Goal: Information Seeking & Learning: Check status

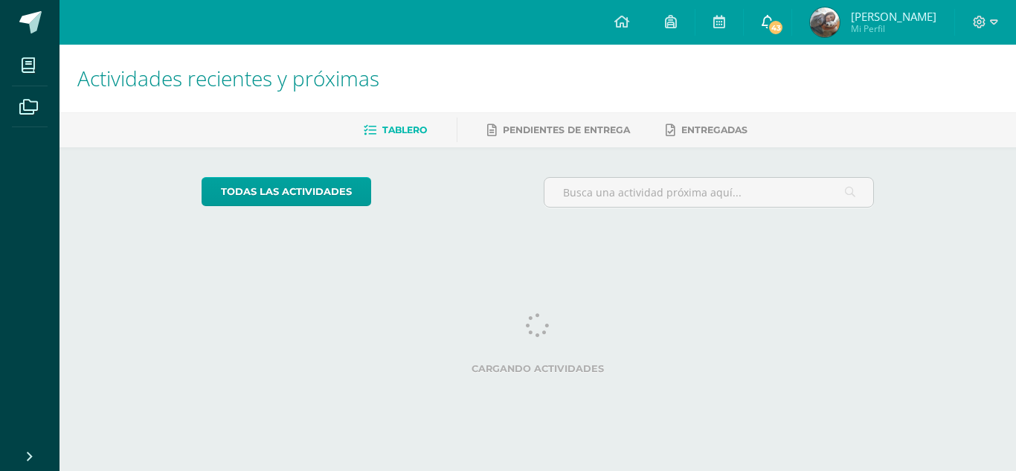
click at [774, 18] on icon at bounding box center [768, 21] width 12 height 13
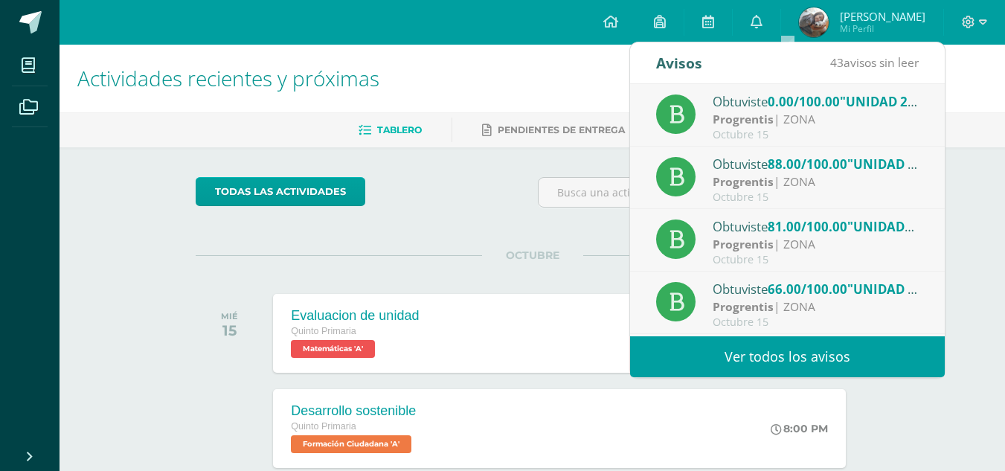
click at [801, 362] on link "Ver todos los avisos" at bounding box center [787, 356] width 315 height 41
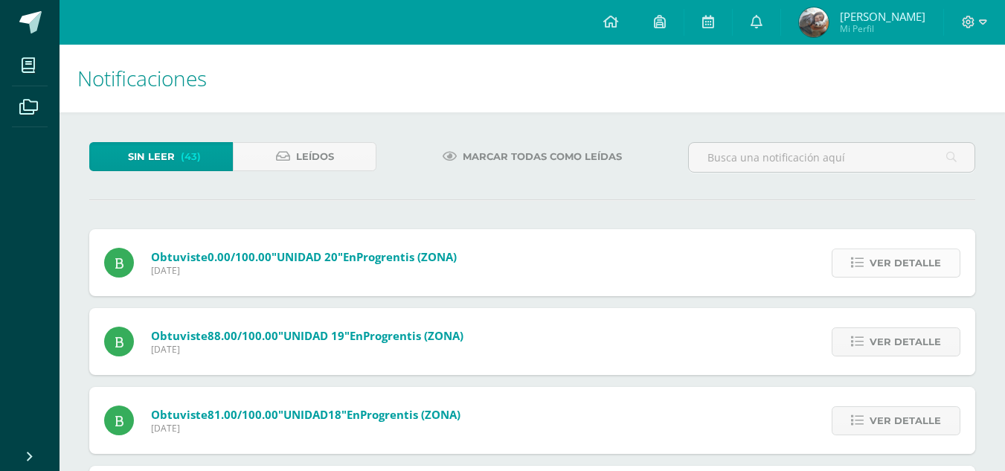
click at [868, 264] on link "Ver detalle" at bounding box center [896, 263] width 129 height 29
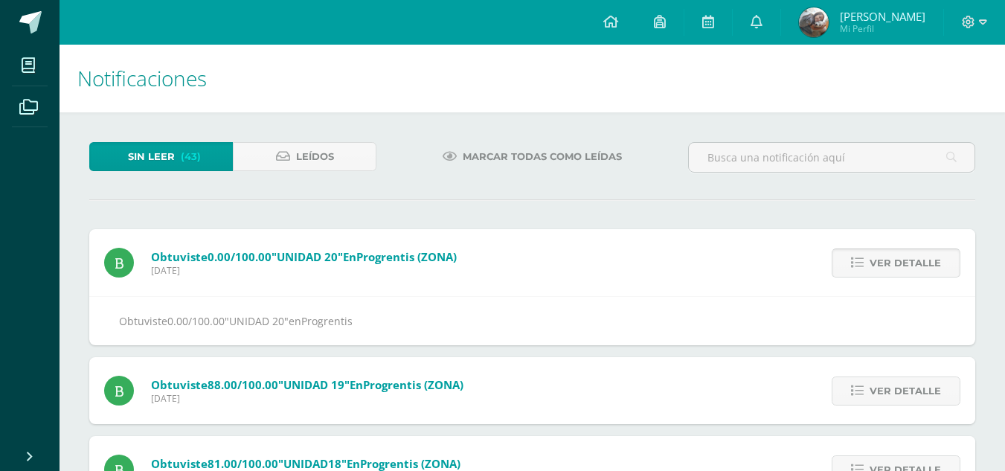
click at [871, 265] on link "Ver detalle" at bounding box center [896, 263] width 129 height 29
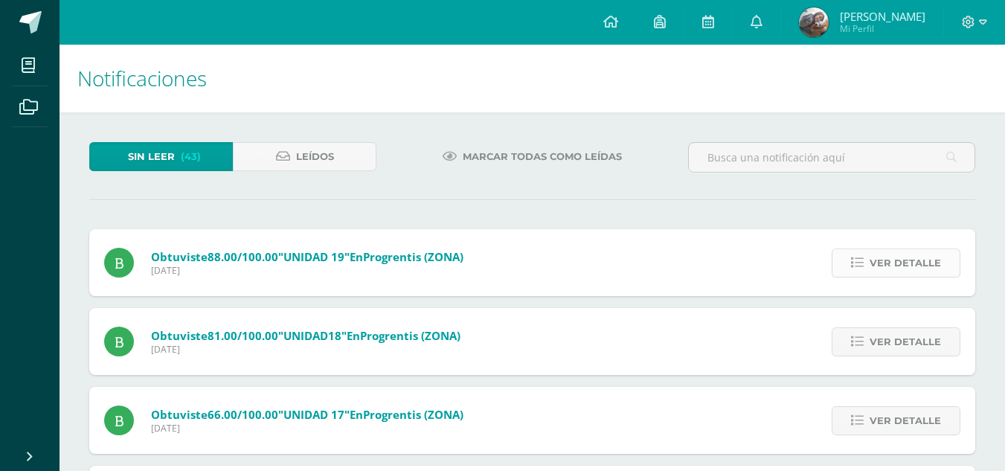
click at [875, 265] on span "Ver detalle" at bounding box center [905, 263] width 71 height 28
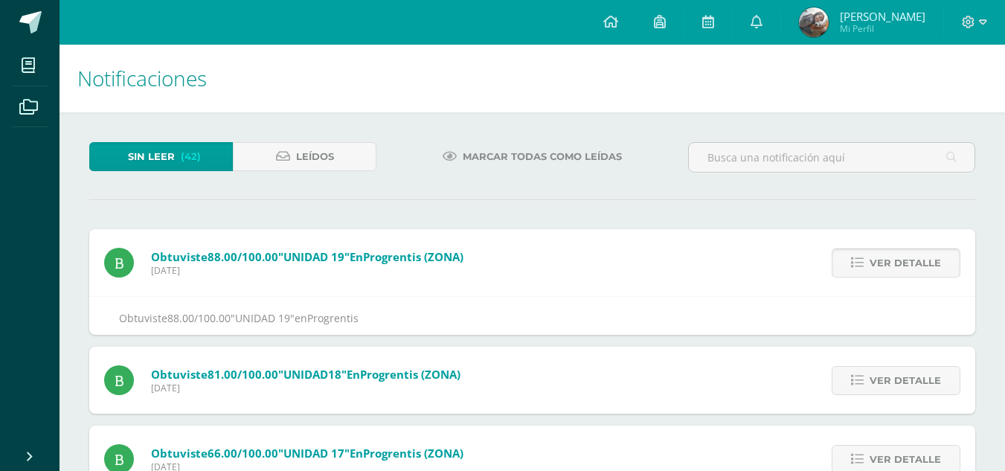
click at [881, 269] on span "Ver detalle" at bounding box center [905, 263] width 71 height 28
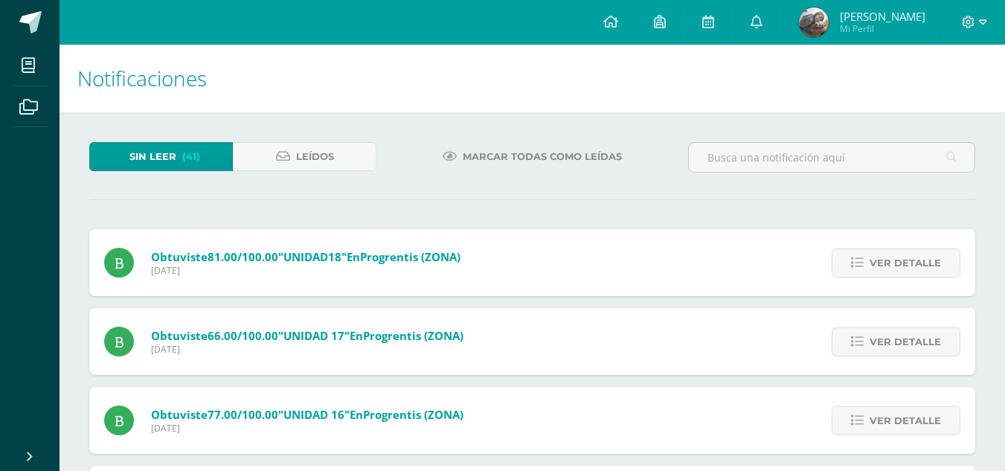
click at [881, 269] on span "Ver detalle" at bounding box center [905, 263] width 71 height 28
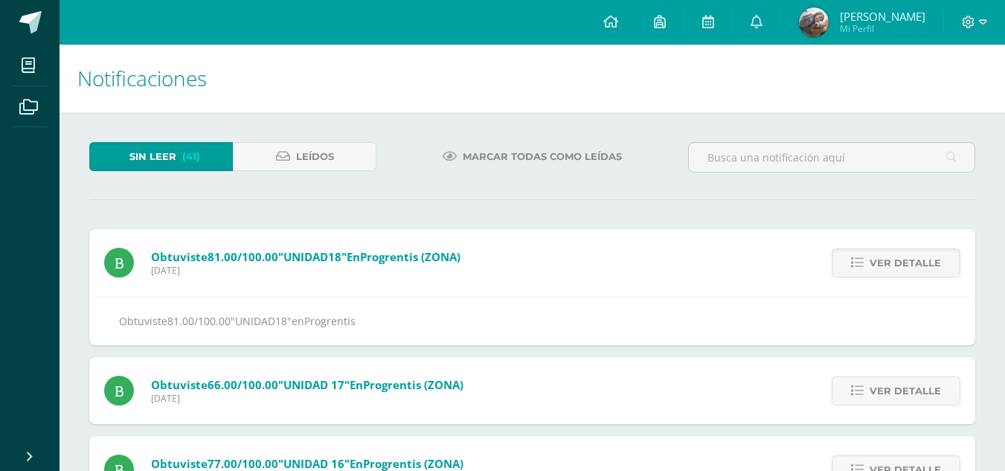
click at [881, 269] on span "Ver detalle" at bounding box center [905, 263] width 71 height 28
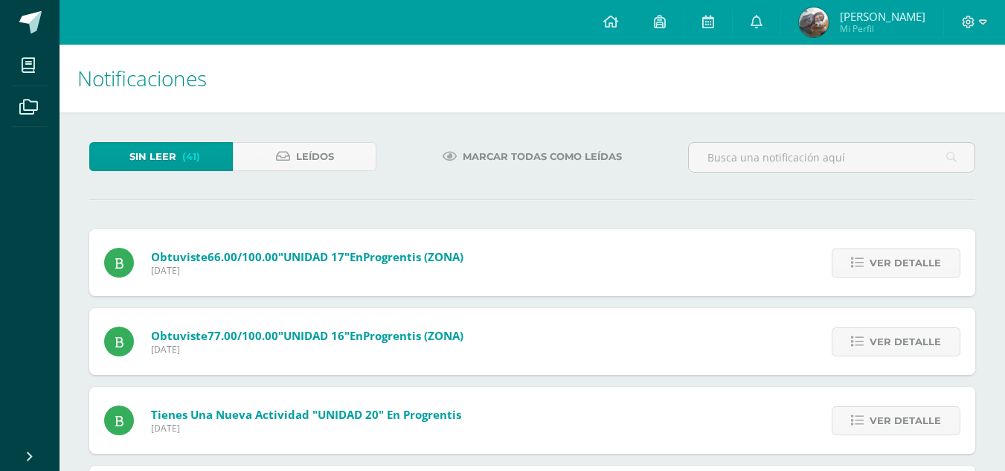
click at [881, 269] on span "Ver detalle" at bounding box center [905, 263] width 71 height 28
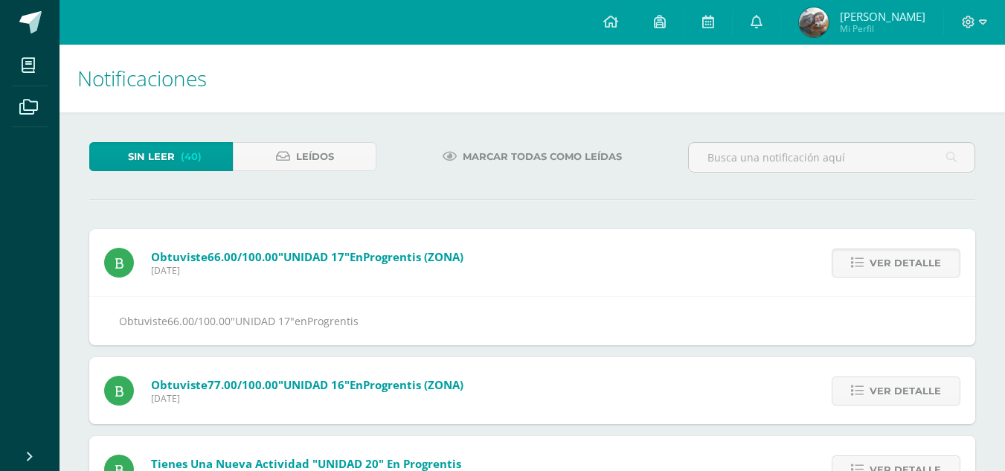
click at [881, 269] on span "Ver detalle" at bounding box center [905, 263] width 71 height 28
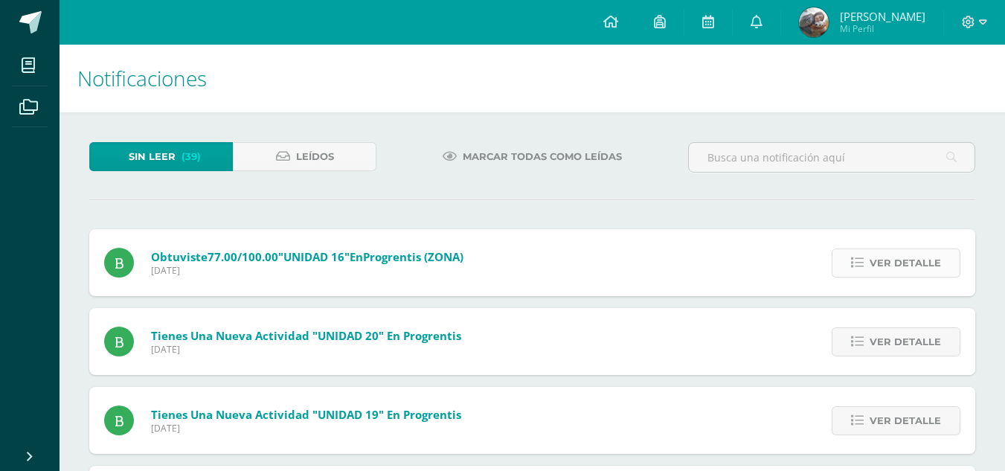
click at [875, 251] on span "Ver detalle" at bounding box center [905, 263] width 71 height 28
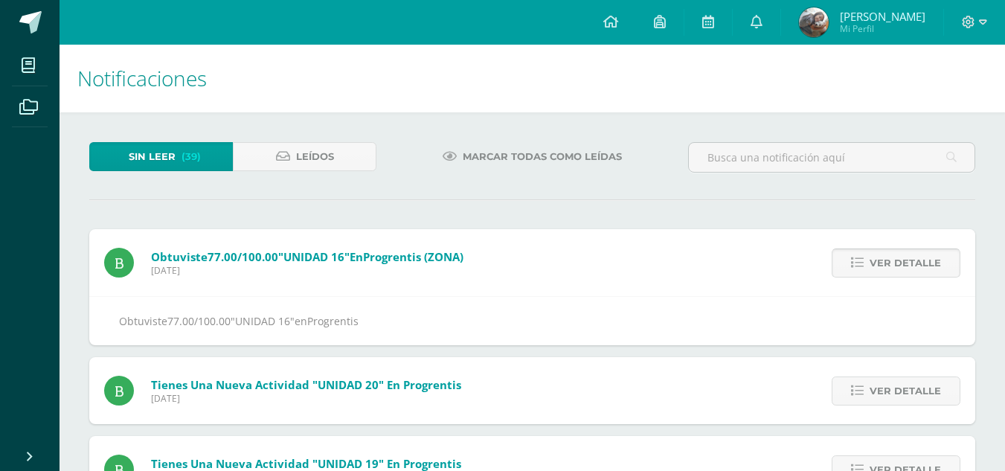
click at [869, 254] on link "Ver detalle" at bounding box center [896, 263] width 129 height 29
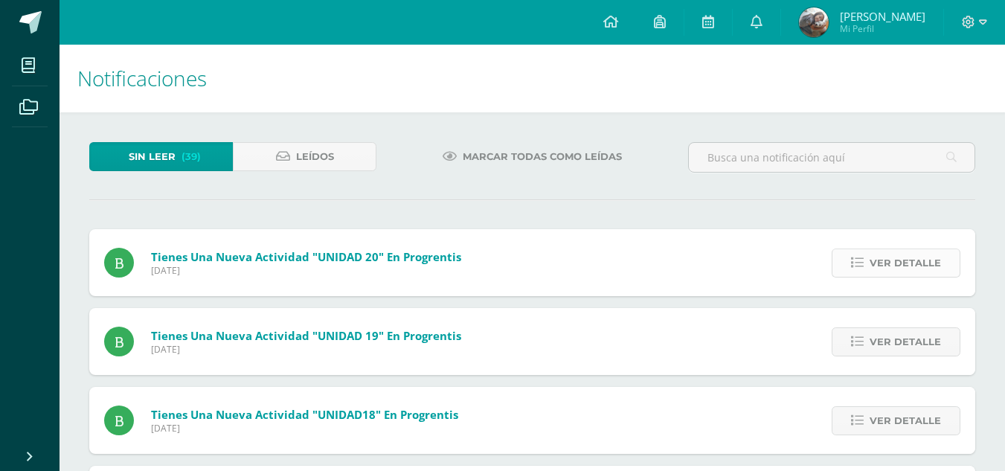
click at [862, 259] on icon at bounding box center [857, 263] width 13 height 13
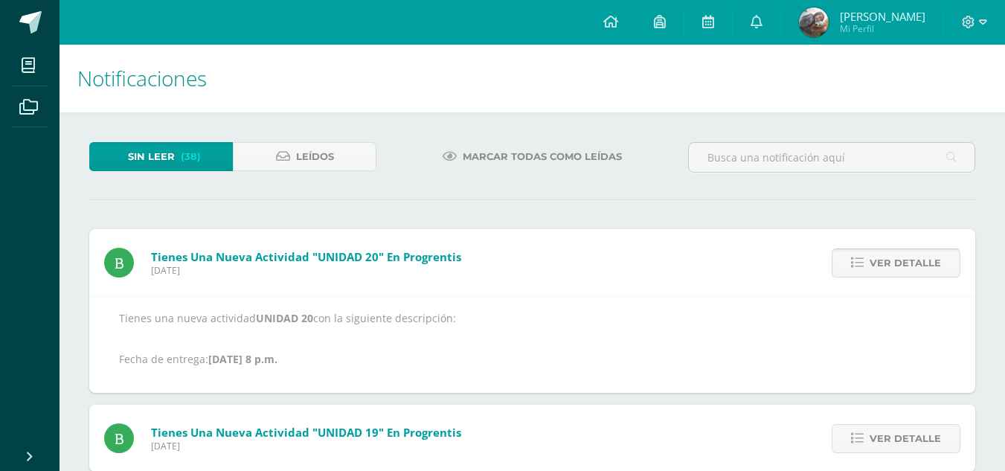
click at [875, 260] on span "Ver detalle" at bounding box center [905, 263] width 71 height 28
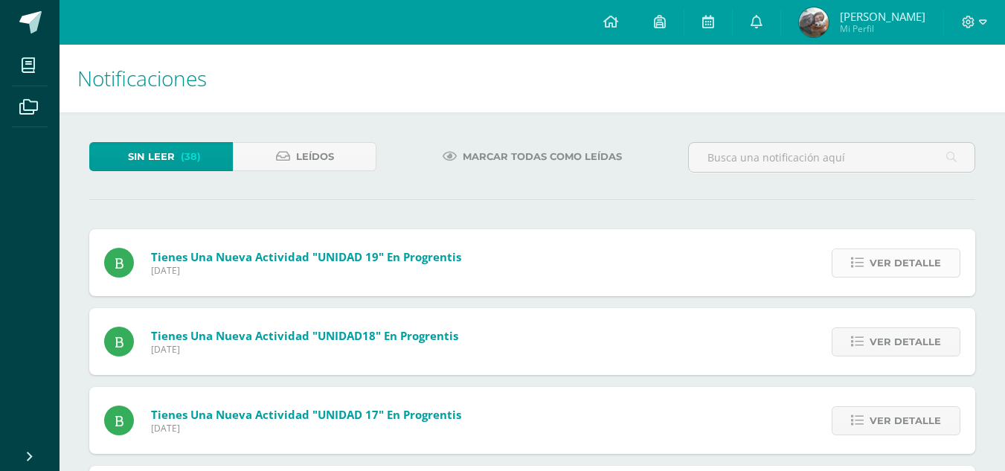
click at [876, 262] on span "Ver detalle" at bounding box center [905, 263] width 71 height 28
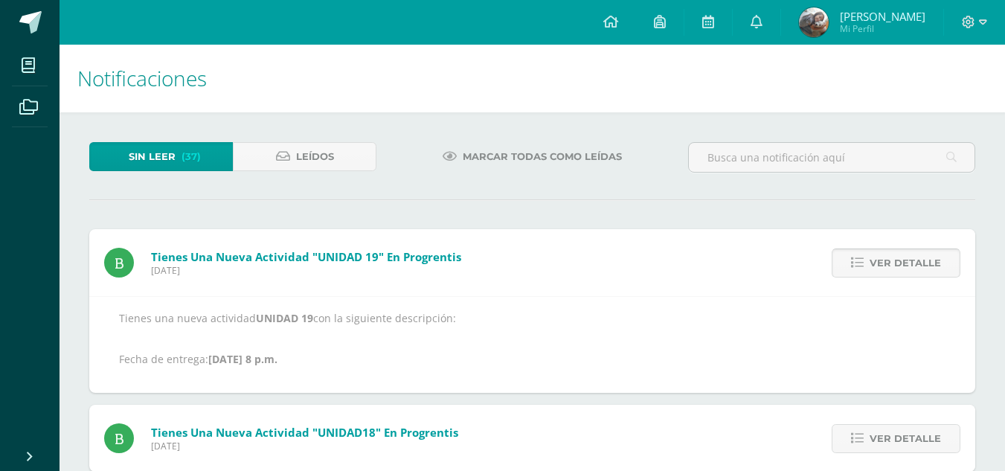
click at [877, 262] on span "Ver detalle" at bounding box center [905, 263] width 71 height 28
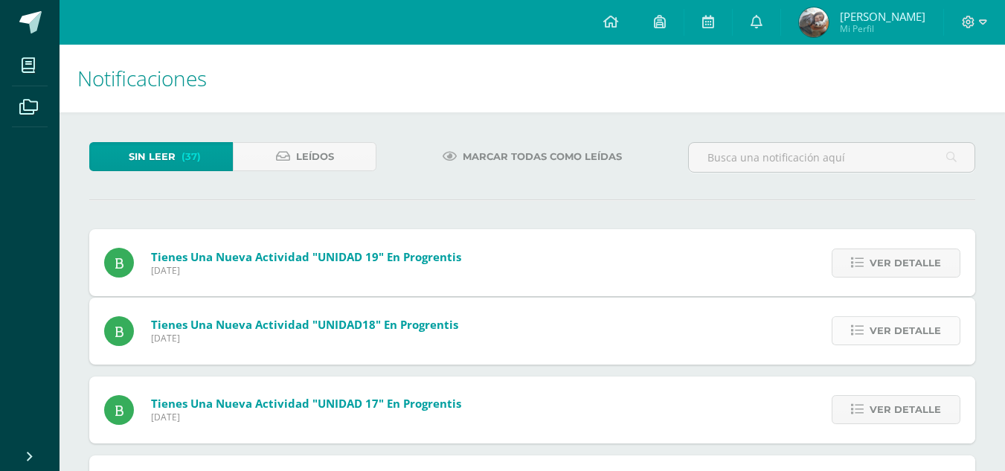
click at [879, 264] on div "Tienes una nueva actividad "UNIDAD 19" En Progrentis Miércoles 15 de Octubre de…" at bounding box center [532, 400] width 886 height 343
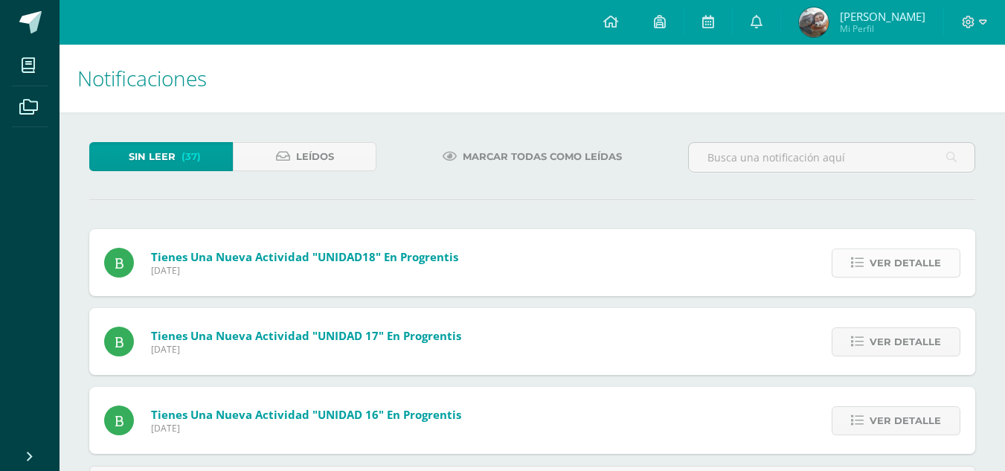
click at [877, 267] on span "Ver detalle" at bounding box center [905, 263] width 71 height 28
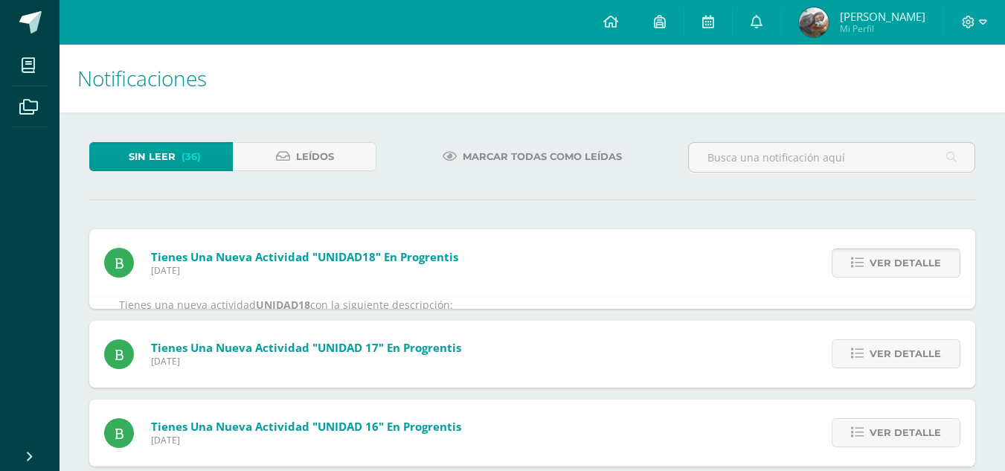
click at [877, 267] on span "Ver detalle" at bounding box center [905, 263] width 71 height 28
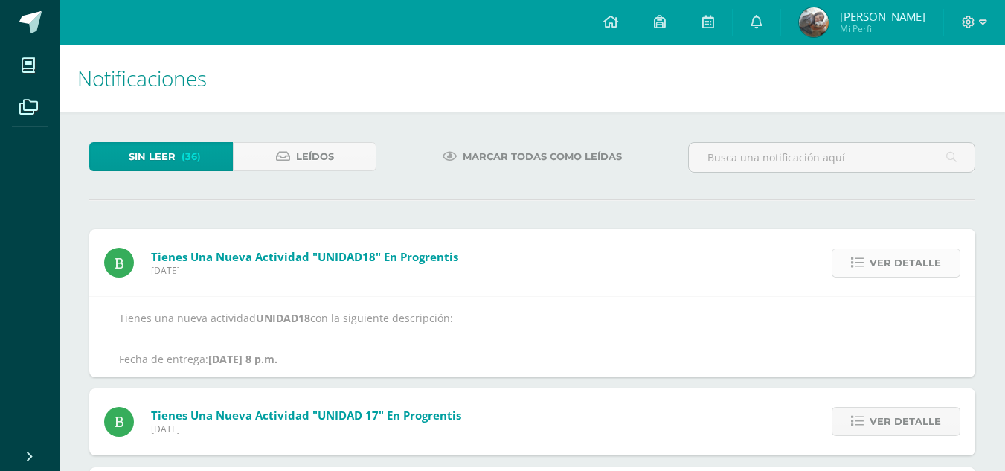
click at [877, 267] on div "Tienes una nueva actividad "UNIDAD18" En Progrentis Miércoles 15 de Octubre de …" at bounding box center [532, 406] width 886 height 354
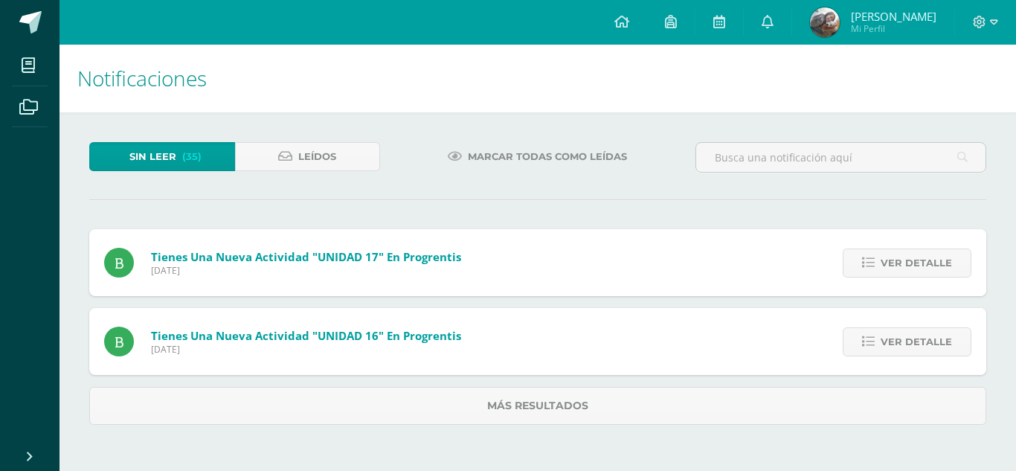
click at [875, 267] on icon at bounding box center [868, 263] width 13 height 13
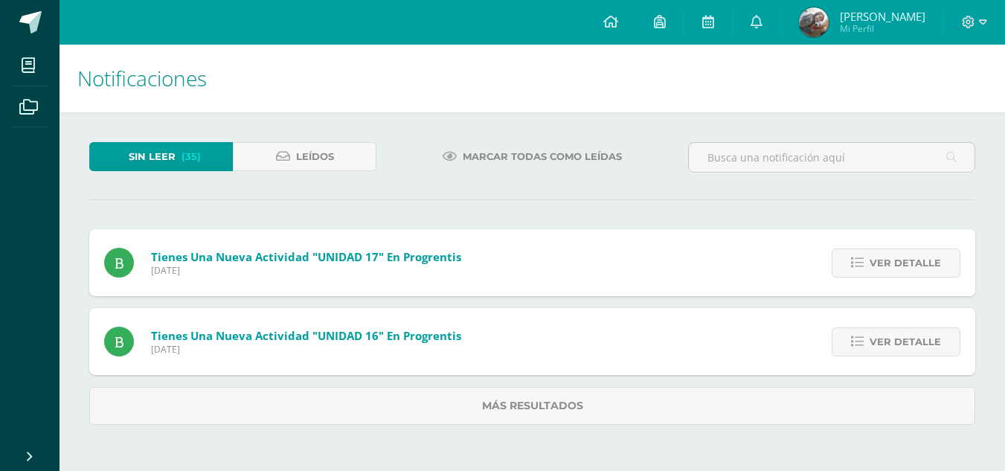
click at [877, 267] on span "Ver detalle" at bounding box center [905, 263] width 71 height 28
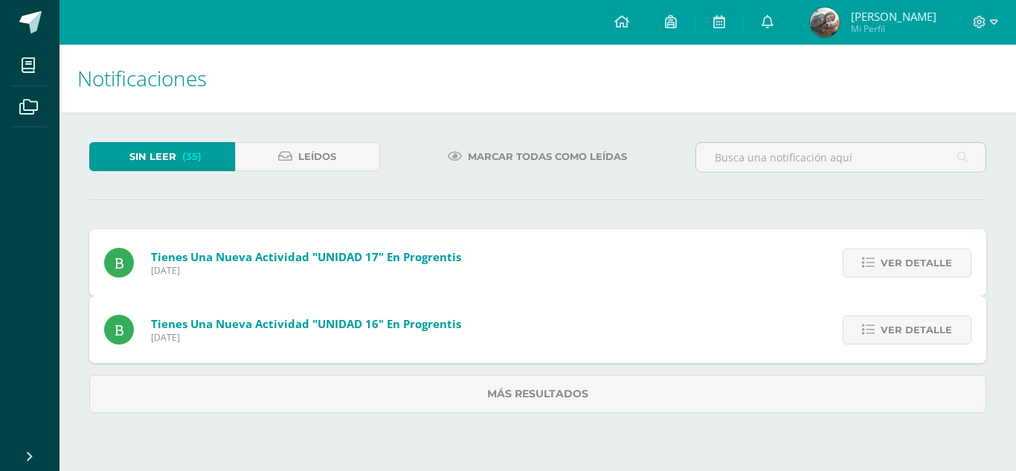
click at [877, 267] on div "Tienes una nueva actividad "UNIDAD 17" En Progrentis Miércoles 15 de Octubre de…" at bounding box center [537, 321] width 897 height 184
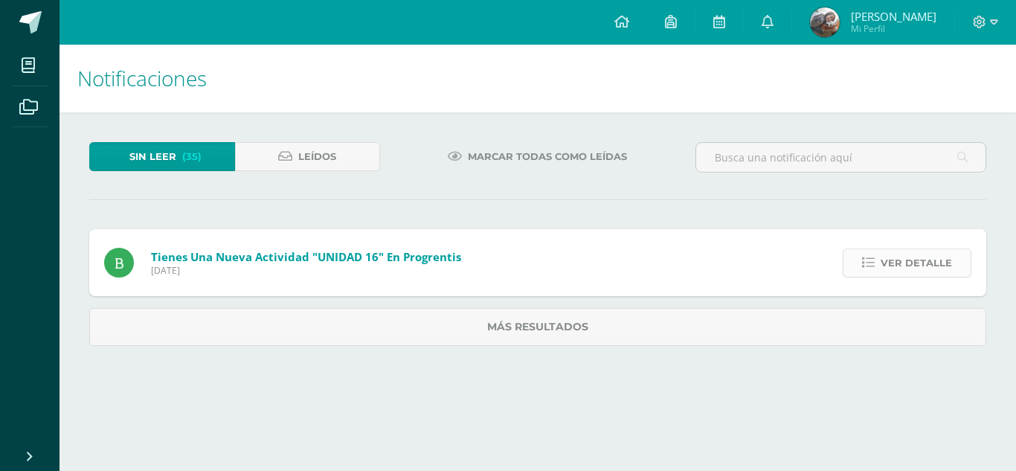
click at [875, 264] on icon at bounding box center [868, 263] width 13 height 13
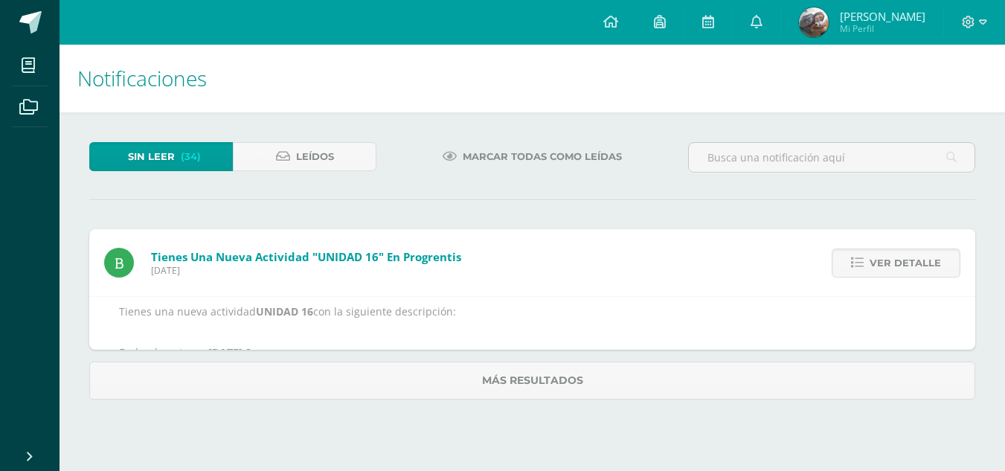
click at [868, 281] on div "Ver detalle" at bounding box center [892, 262] width 166 height 67
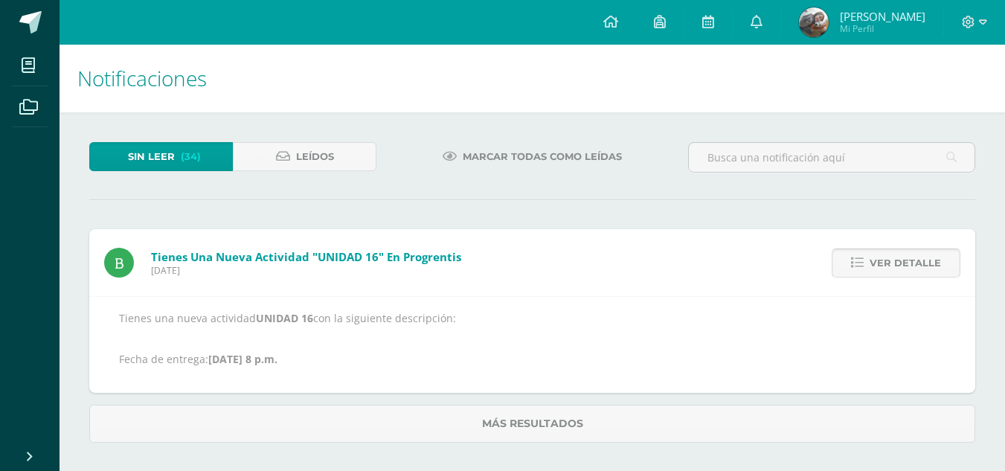
click at [871, 267] on link "Ver detalle" at bounding box center [896, 263] width 129 height 29
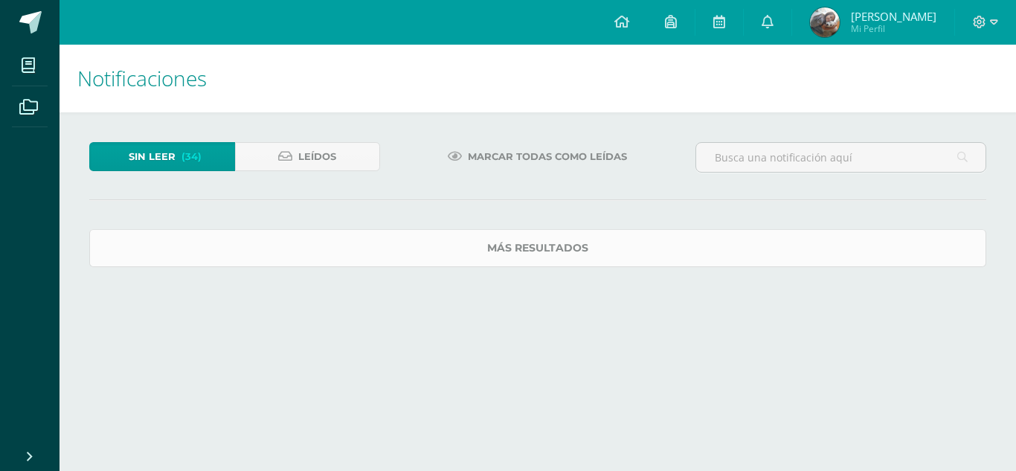
click at [871, 267] on link "Más resultados" at bounding box center [537, 248] width 897 height 38
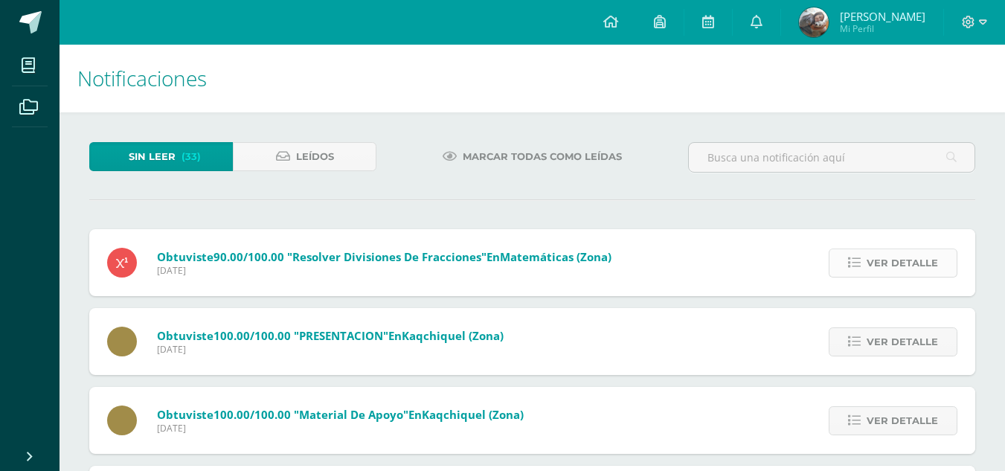
click at [897, 269] on span "Ver detalle" at bounding box center [902, 263] width 71 height 28
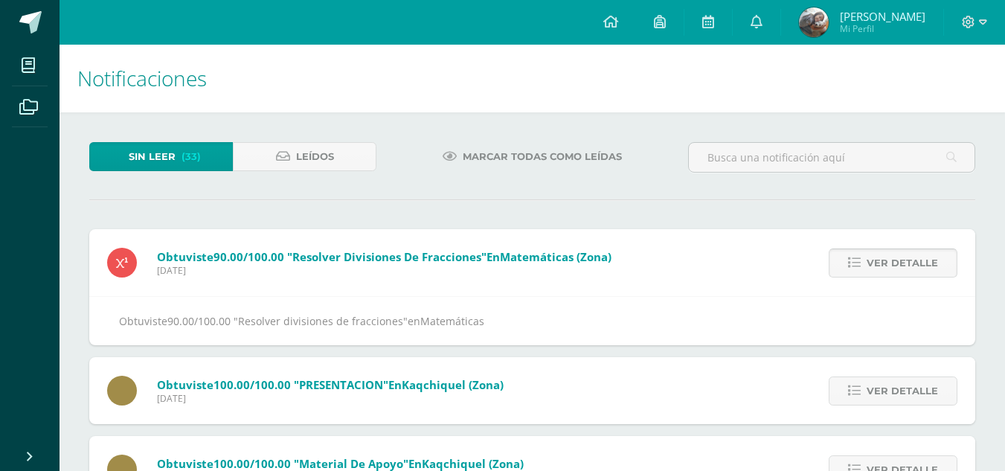
click at [894, 269] on span "Ver detalle" at bounding box center [902, 263] width 71 height 28
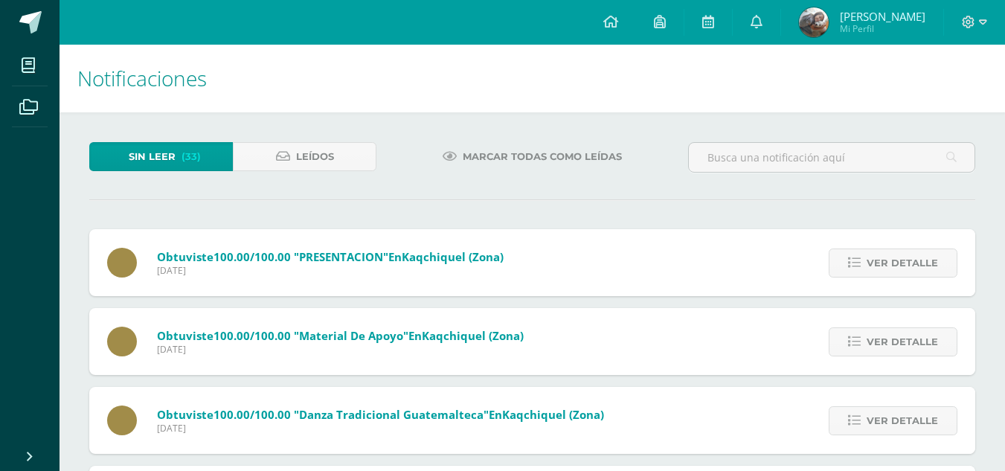
click at [894, 269] on span "Ver detalle" at bounding box center [902, 263] width 71 height 28
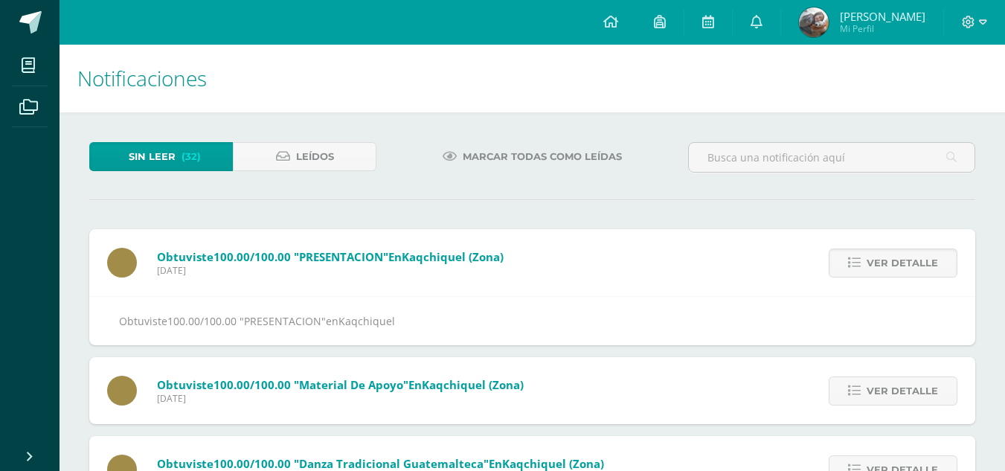
click at [894, 269] on span "Ver detalle" at bounding box center [902, 263] width 71 height 28
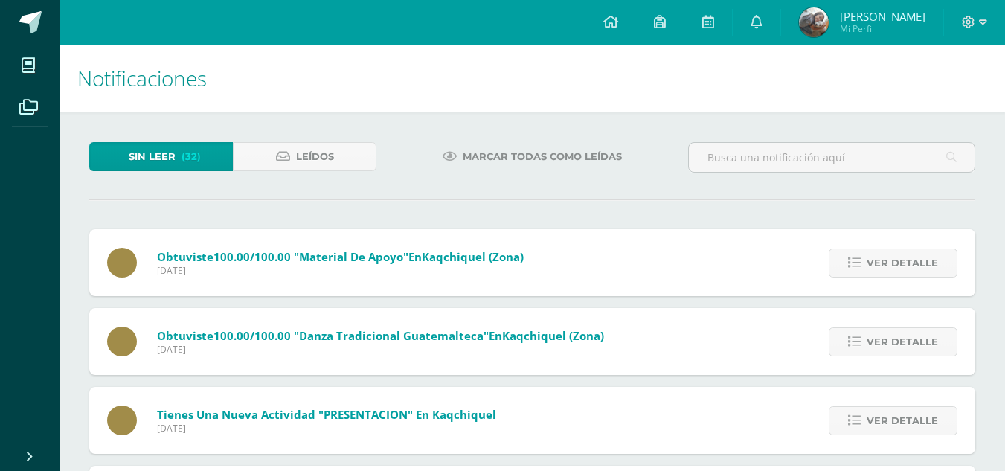
click at [894, 269] on span "Ver detalle" at bounding box center [902, 263] width 71 height 28
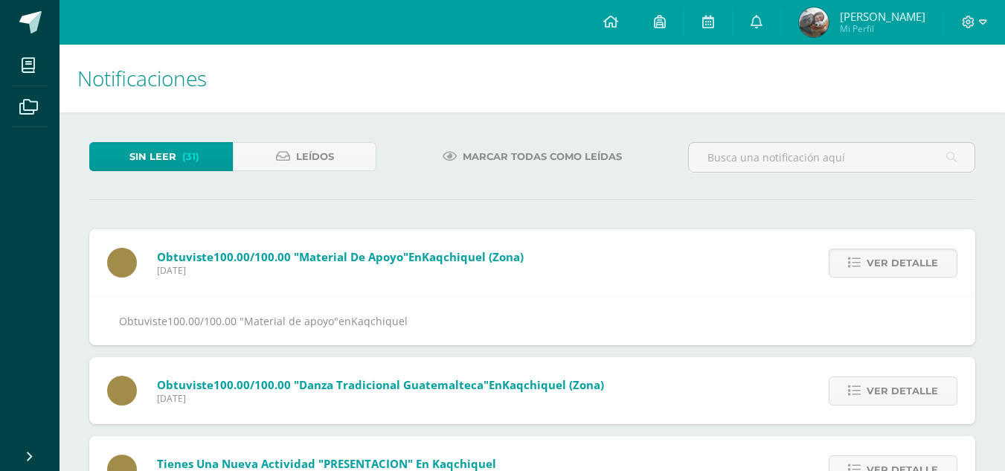
click at [894, 269] on span "Ver detalle" at bounding box center [902, 263] width 71 height 28
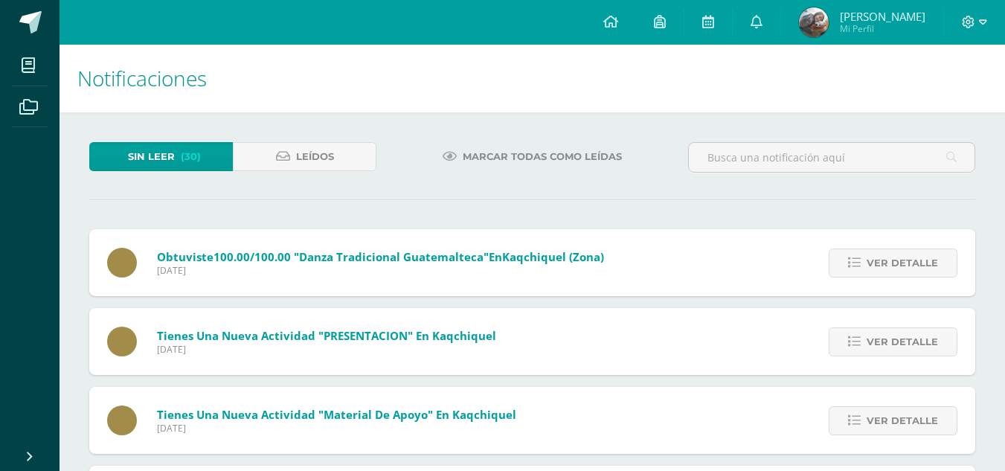
click at [894, 269] on span "Ver detalle" at bounding box center [902, 263] width 71 height 28
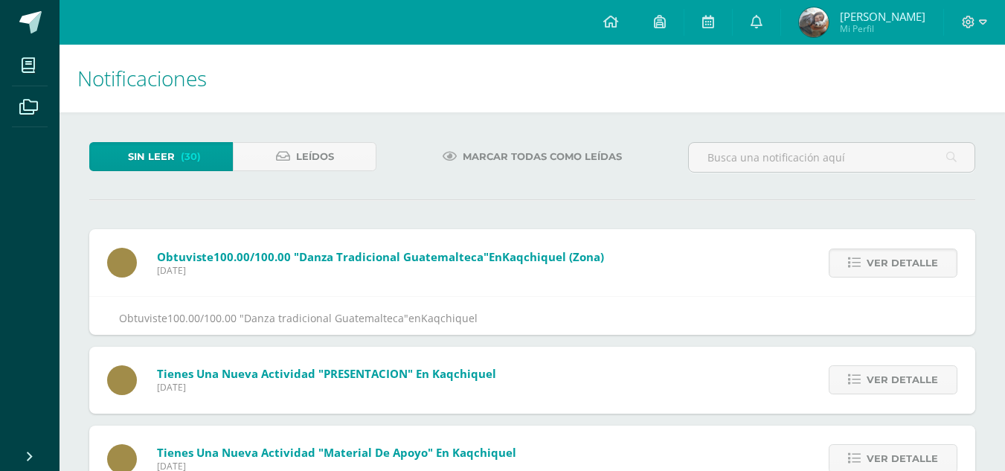
click at [894, 269] on span "Ver detalle" at bounding box center [902, 263] width 71 height 28
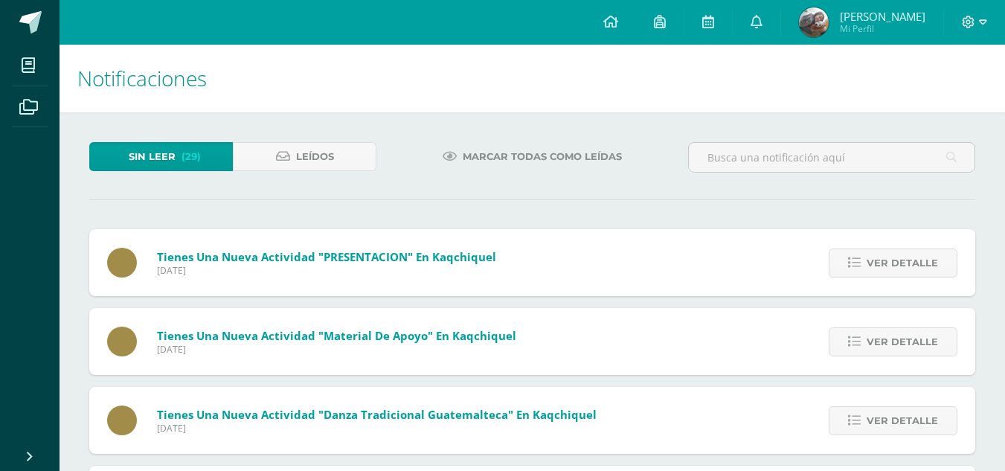
click at [894, 269] on span "Ver detalle" at bounding box center [902, 263] width 71 height 28
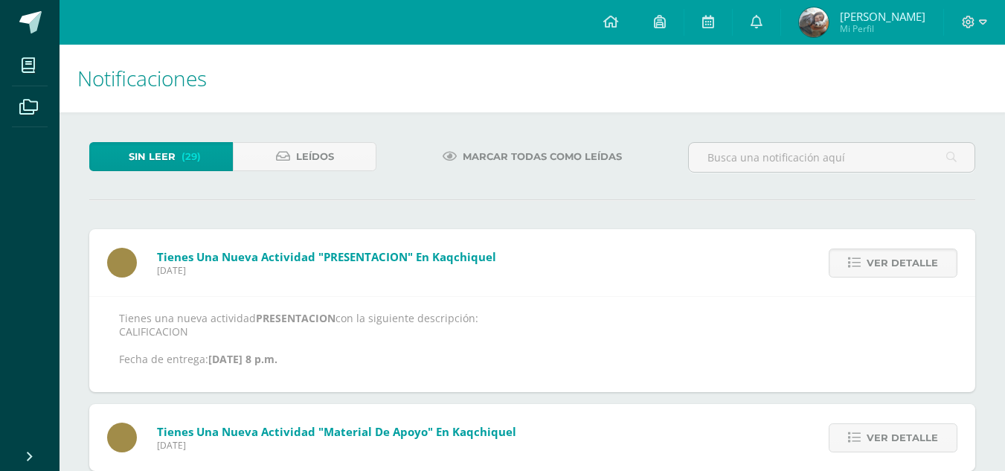
click at [894, 269] on span "Ver detalle" at bounding box center [902, 263] width 71 height 28
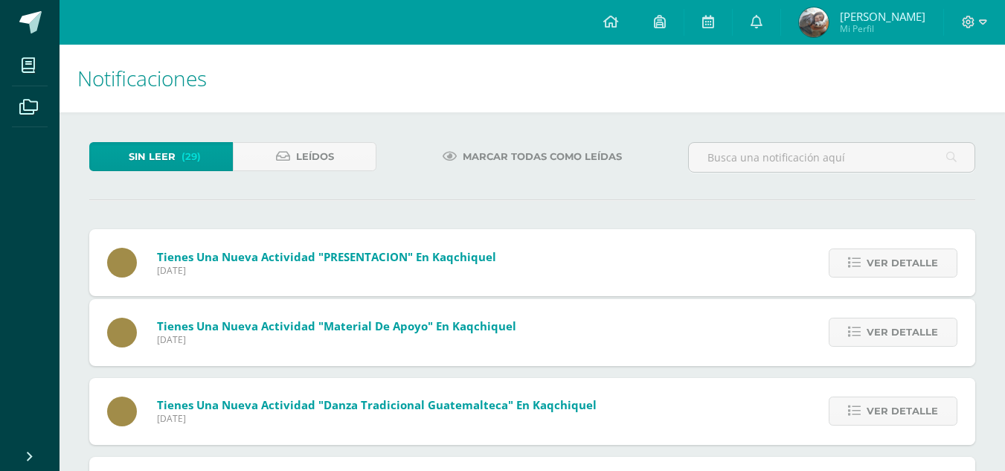
click at [894, 269] on span "Ver detalle" at bounding box center [902, 263] width 71 height 28
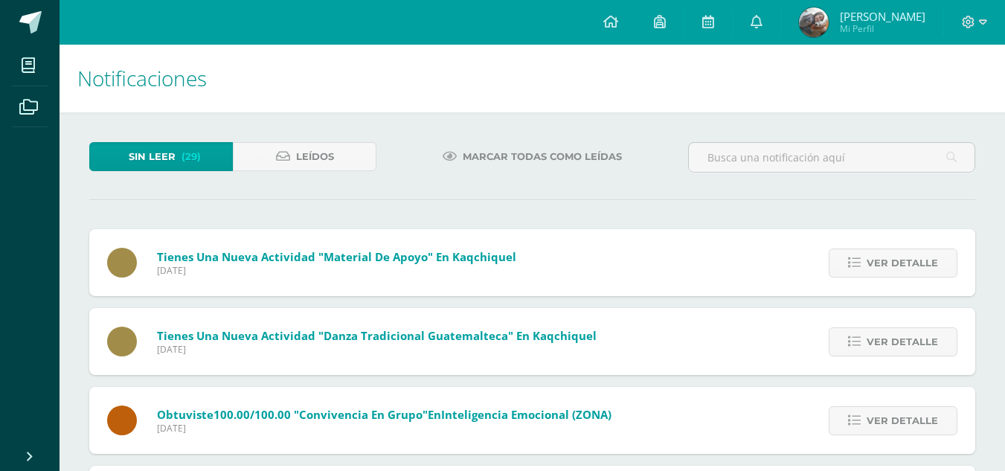
click at [894, 269] on span "Ver detalle" at bounding box center [902, 263] width 71 height 28
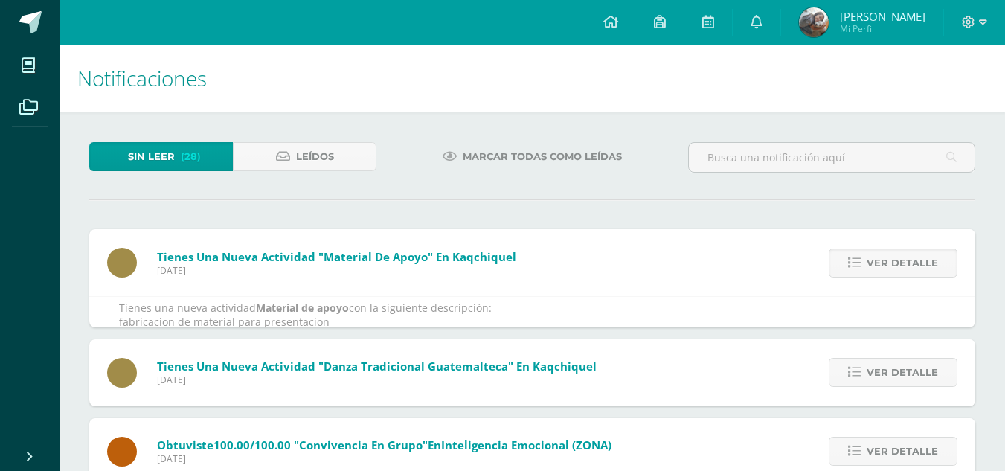
click at [894, 269] on span "Ver detalle" at bounding box center [902, 263] width 71 height 28
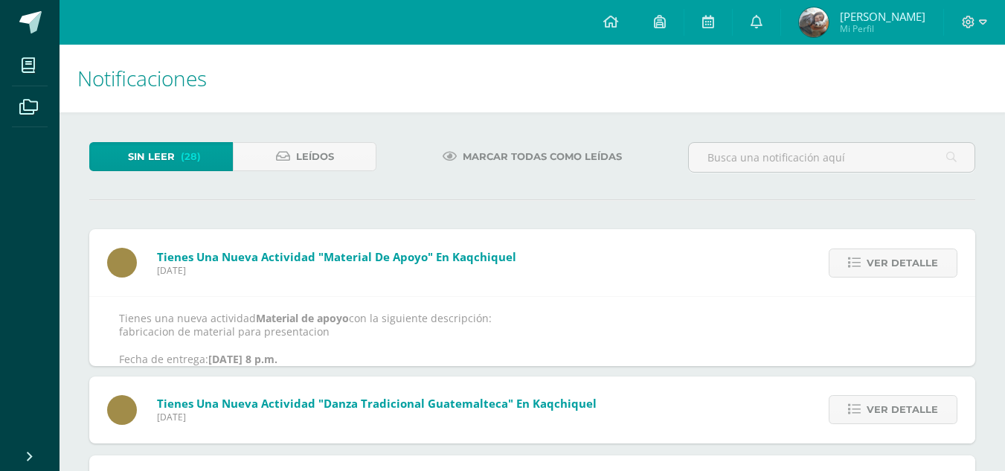
click at [894, 269] on div "Tienes una nueva actividad "Material de apoyo" En Kaqchiquel Miércoles 15 de Oc…" at bounding box center [532, 467] width 886 height 477
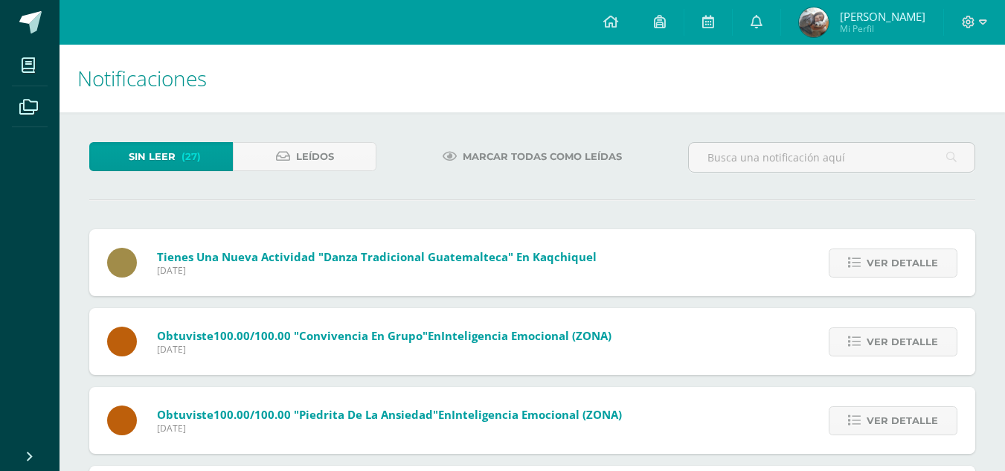
click at [894, 269] on span "Ver detalle" at bounding box center [902, 263] width 71 height 28
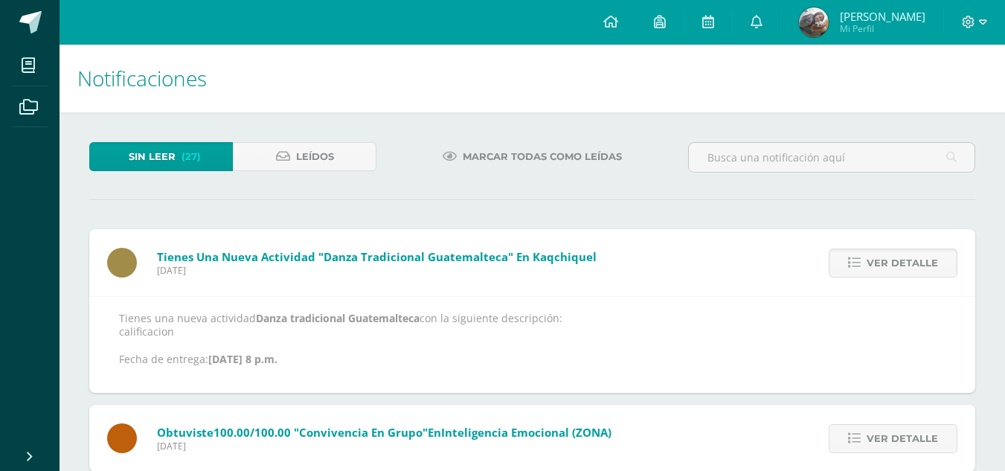
click at [894, 269] on span "Ver detalle" at bounding box center [902, 263] width 71 height 28
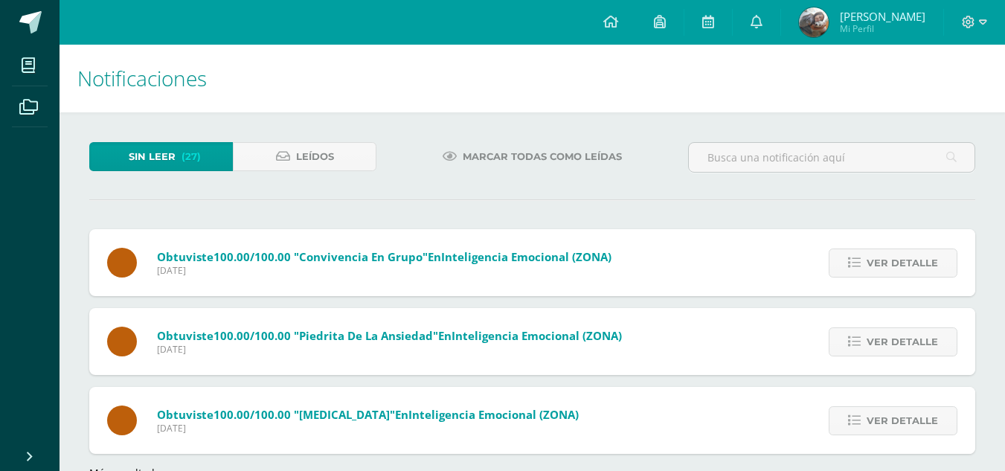
click at [894, 269] on span "Ver detalle" at bounding box center [902, 263] width 71 height 28
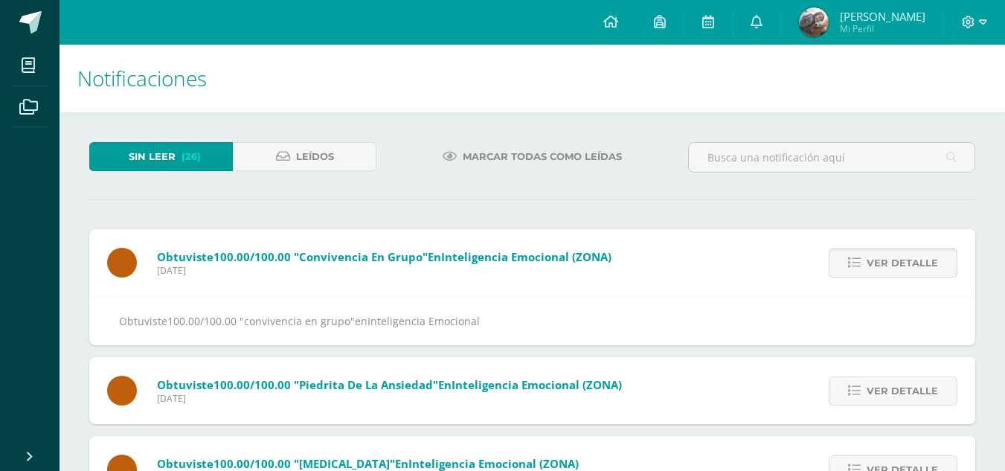
click at [891, 267] on span "Ver detalle" at bounding box center [902, 263] width 71 height 28
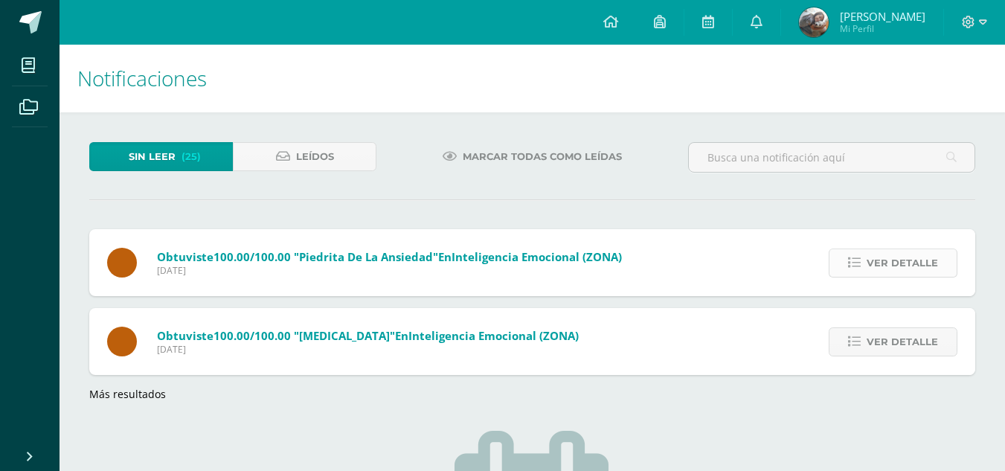
click at [893, 263] on span "Ver detalle" at bounding box center [902, 263] width 71 height 28
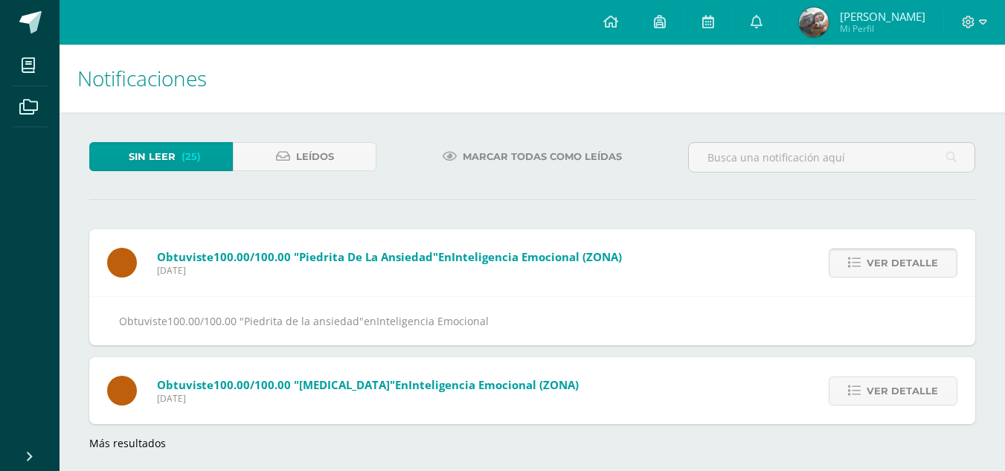
click at [893, 263] on span "Ver detalle" at bounding box center [902, 263] width 71 height 28
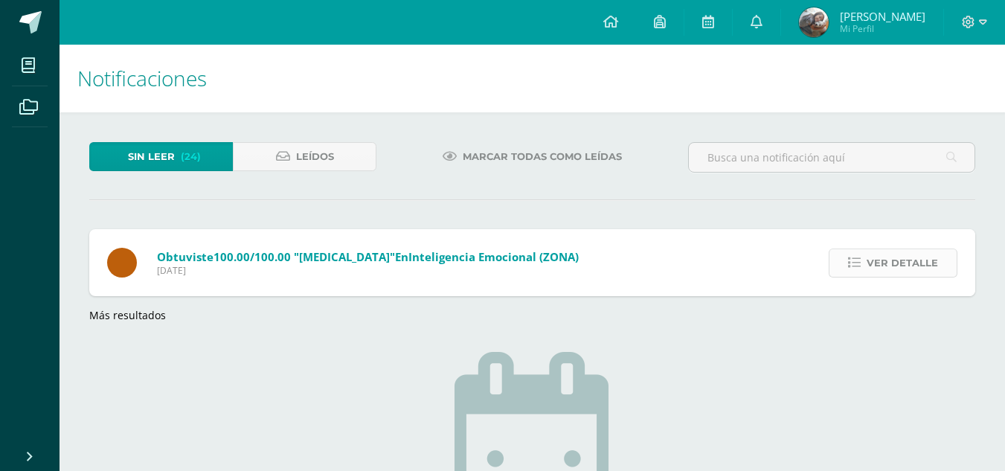
click at [888, 252] on span "Ver detalle" at bounding box center [902, 263] width 71 height 28
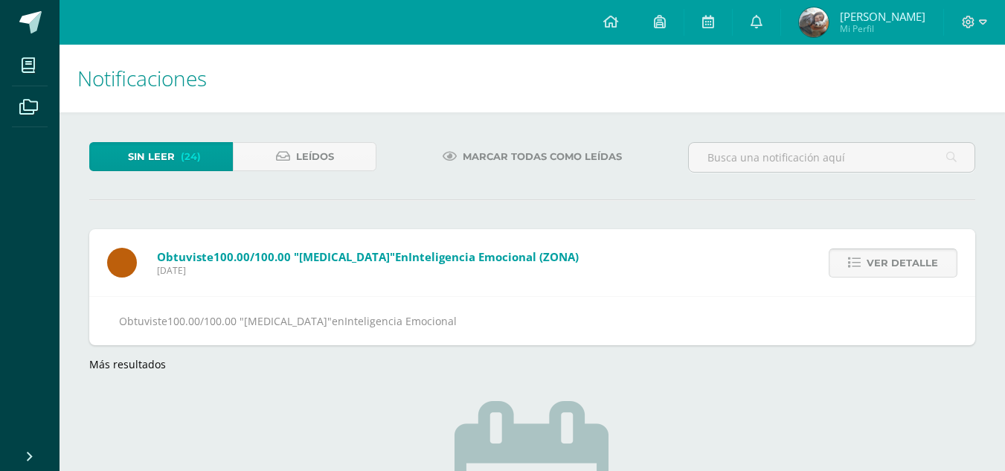
click at [888, 252] on span "Ver detalle" at bounding box center [902, 263] width 71 height 28
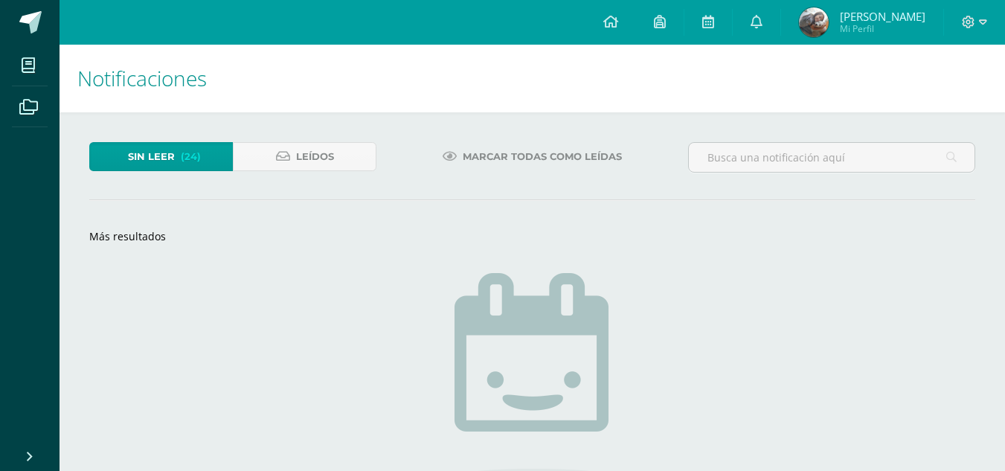
click at [888, 252] on div "Sin leer (24) Leídos Marcar todas como leídas Obtuviste 100.00/100.00 "ARTETERA…" at bounding box center [533, 381] width 946 height 539
click at [152, 240] on link "Más resultados" at bounding box center [127, 236] width 77 height 14
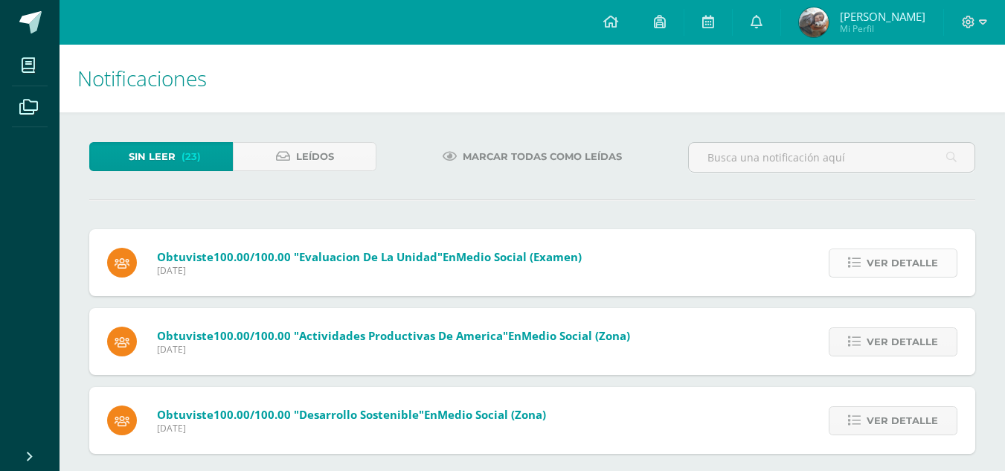
drag, startPoint x: 891, startPoint y: 283, endPoint x: 885, endPoint y: 272, distance: 12.0
click at [893, 281] on div "Ver detalle" at bounding box center [891, 262] width 169 height 67
click at [879, 263] on span "Ver detalle" at bounding box center [902, 263] width 71 height 28
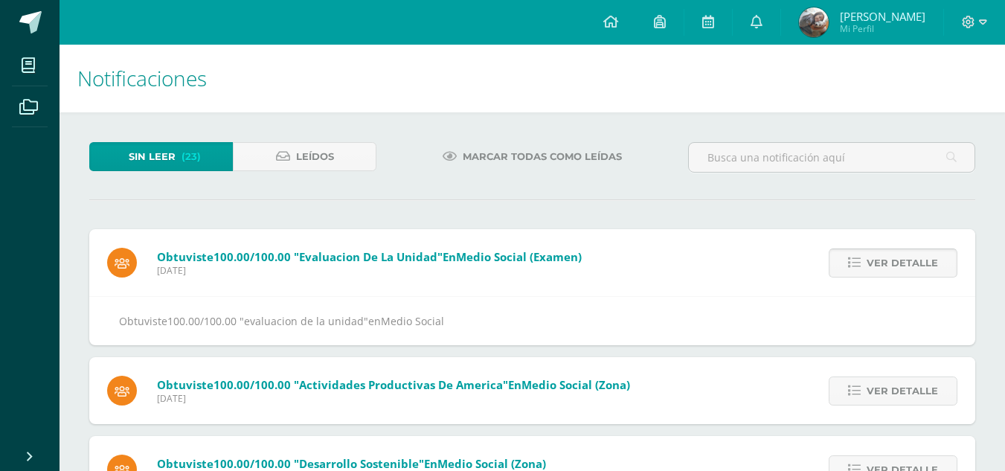
click at [878, 264] on span "Ver detalle" at bounding box center [902, 263] width 71 height 28
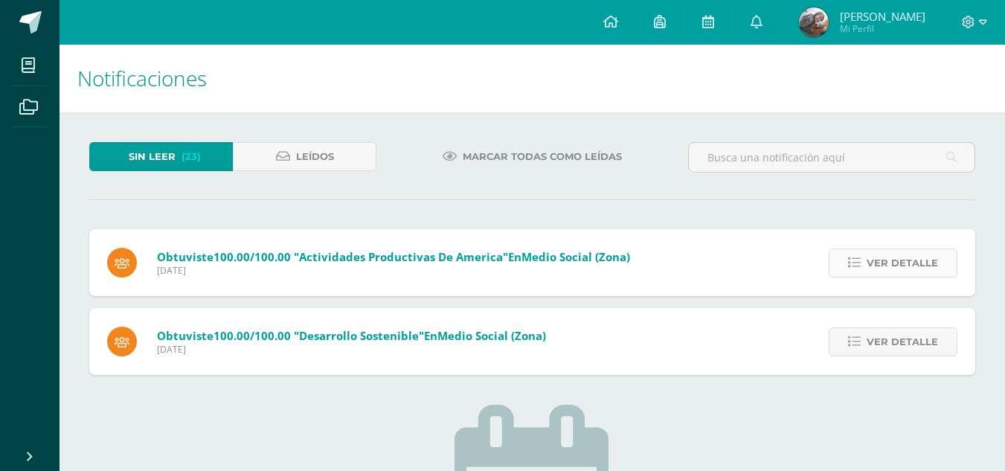
click at [879, 263] on span "Ver detalle" at bounding box center [902, 263] width 71 height 28
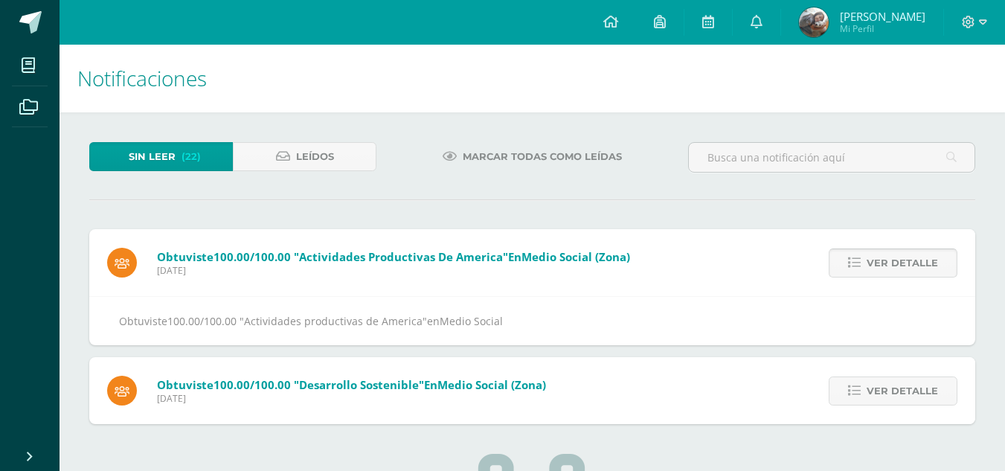
click at [880, 263] on span "Ver detalle" at bounding box center [902, 263] width 71 height 28
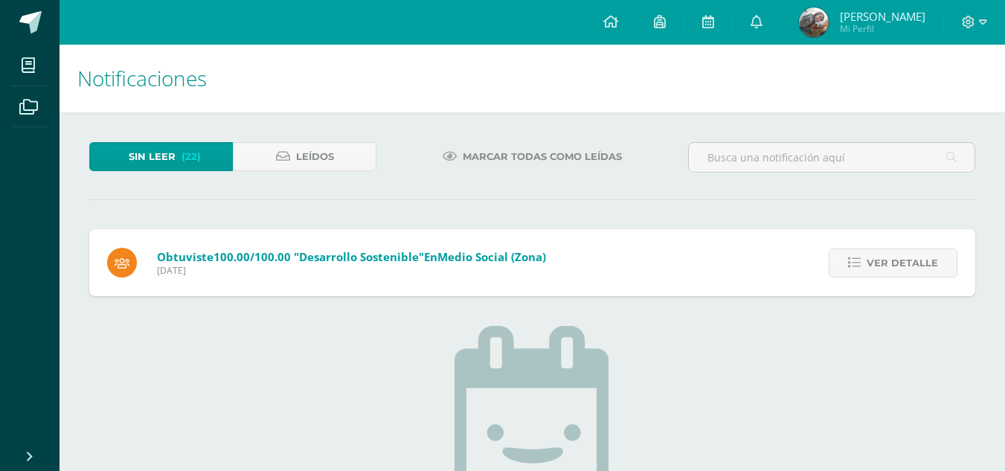
click at [880, 263] on span "Ver detalle" at bounding box center [902, 263] width 71 height 28
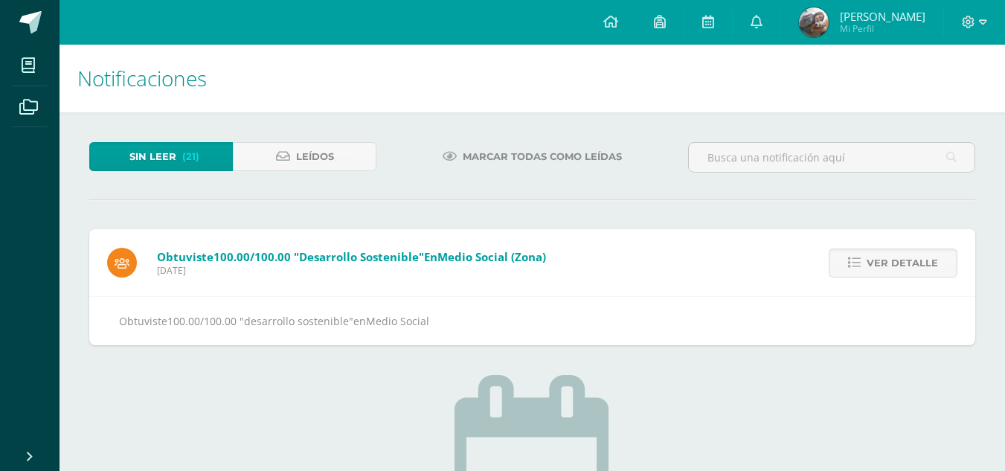
click at [880, 263] on span "Ver detalle" at bounding box center [902, 263] width 71 height 28
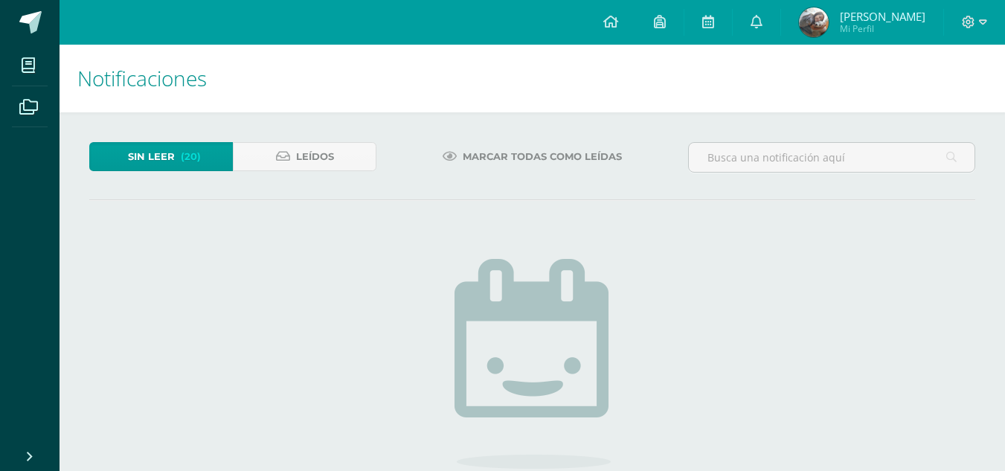
click at [166, 132] on div "Sin leer (20) Leídos Marcar todas como leídas No hay nuevas notificaciones ¡Fel…" at bounding box center [533, 374] width 946 height 525
click at [168, 158] on span "Sin leer" at bounding box center [151, 157] width 47 height 28
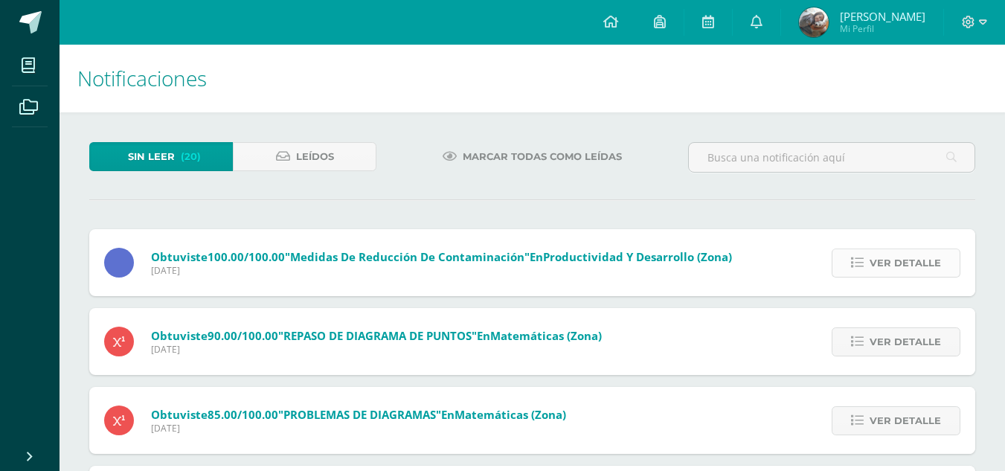
click at [853, 268] on link "Ver detalle" at bounding box center [896, 263] width 129 height 29
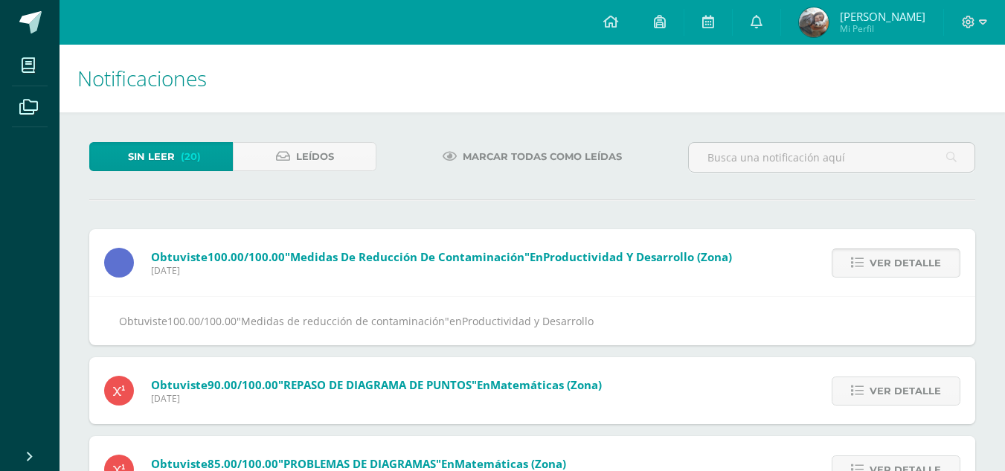
click at [861, 269] on icon at bounding box center [857, 263] width 13 height 13
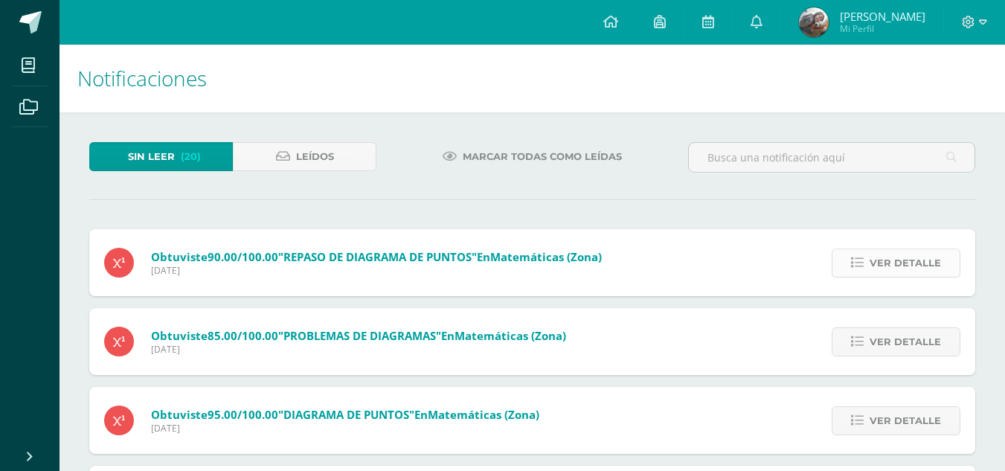
click at [859, 269] on link "Ver detalle" at bounding box center [896, 263] width 129 height 29
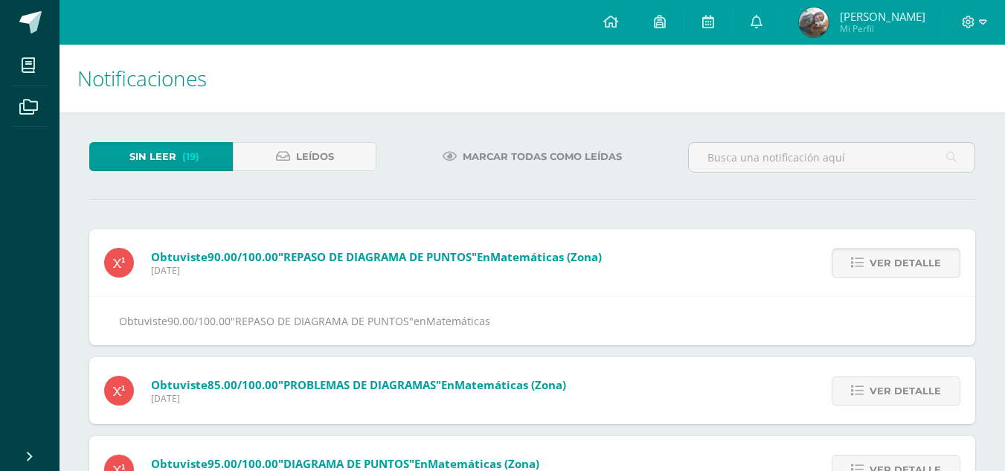
click at [855, 270] on link "Ver detalle" at bounding box center [896, 263] width 129 height 29
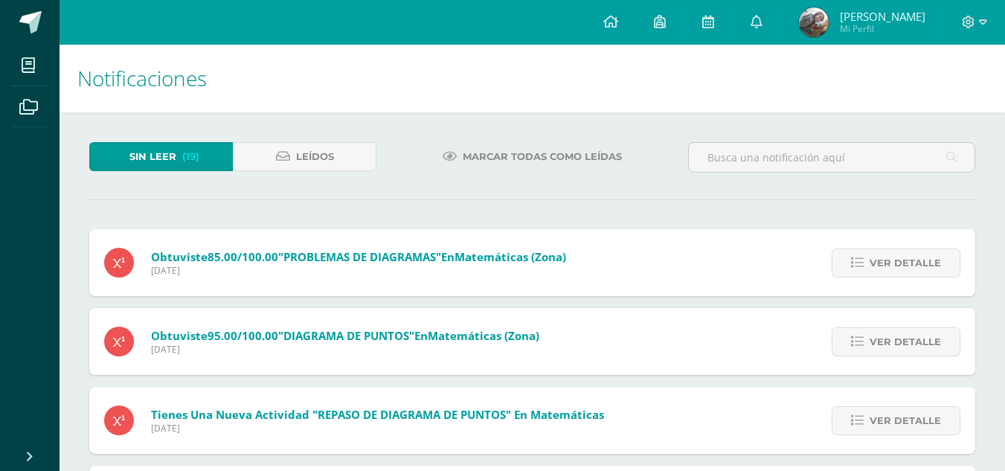
click at [855, 270] on link "Ver detalle" at bounding box center [896, 263] width 129 height 29
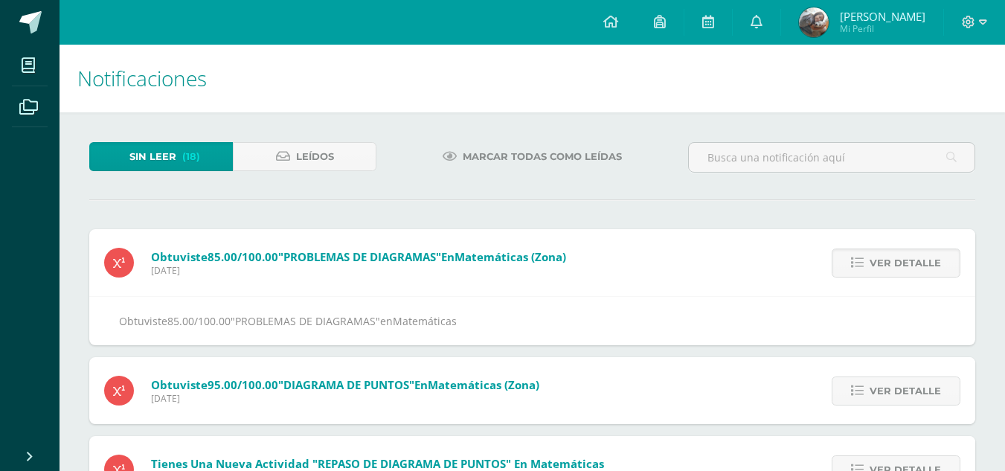
click at [855, 270] on link "Ver detalle" at bounding box center [896, 263] width 129 height 29
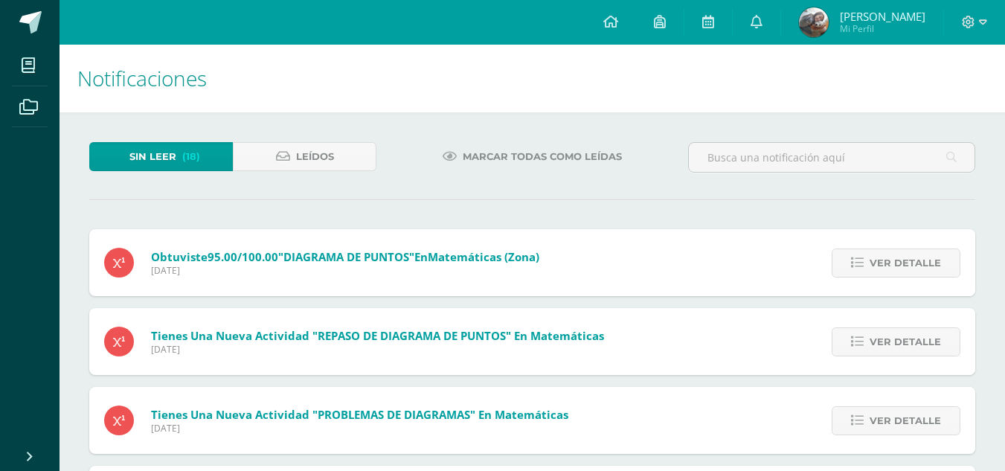
click at [855, 271] on link "Ver detalle" at bounding box center [896, 263] width 129 height 29
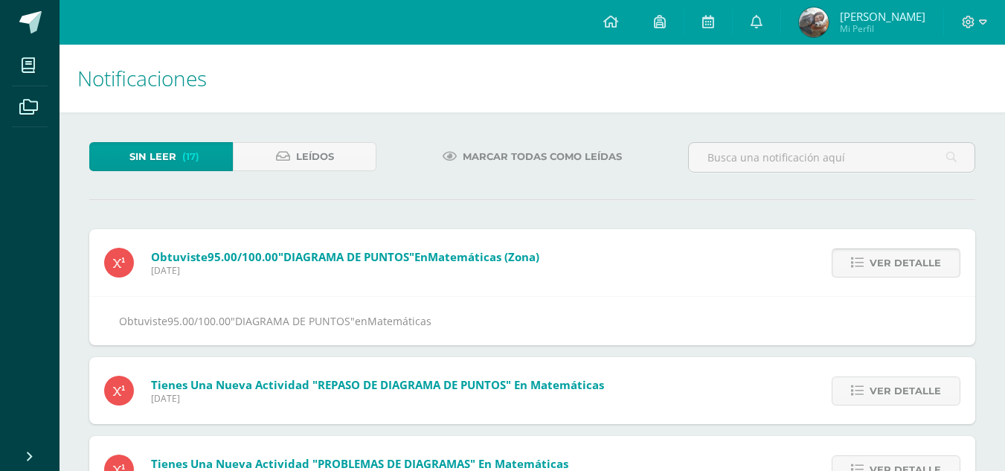
click at [853, 273] on link "Ver detalle" at bounding box center [896, 263] width 129 height 29
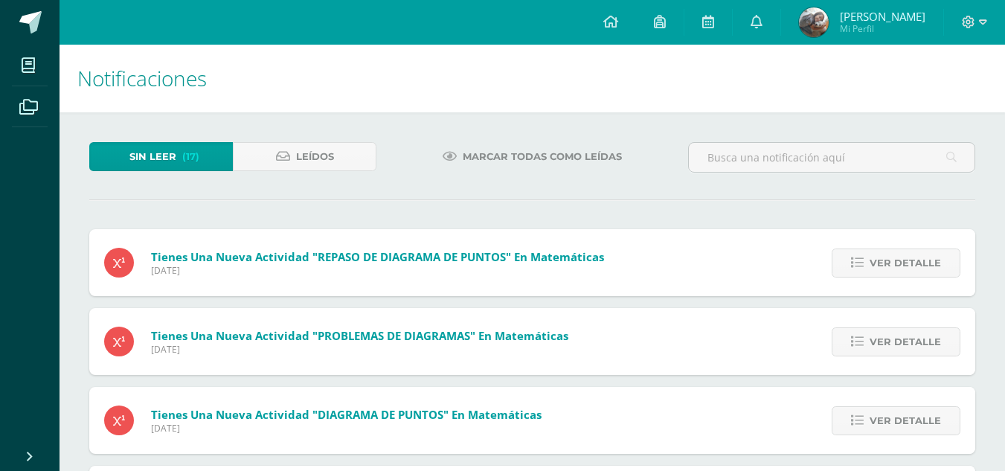
click at [853, 273] on link "Ver detalle" at bounding box center [896, 263] width 129 height 29
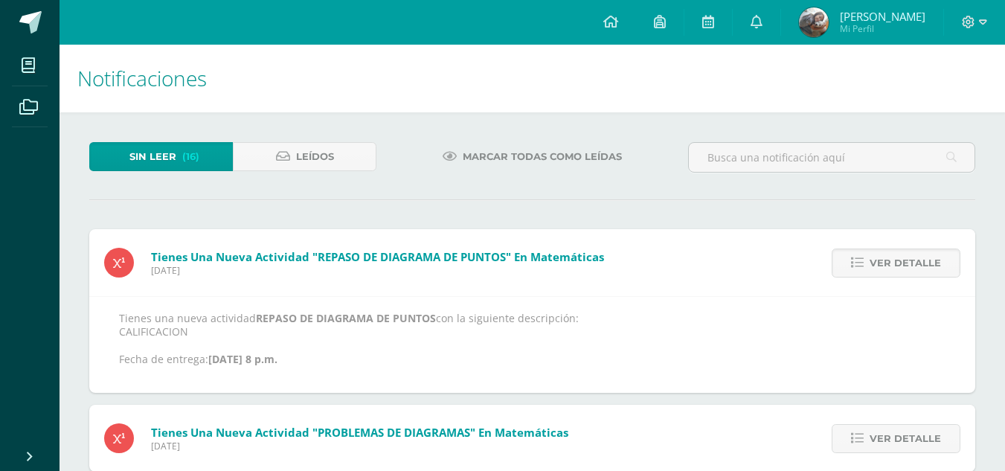
click at [853, 273] on link "Ver detalle" at bounding box center [896, 263] width 129 height 29
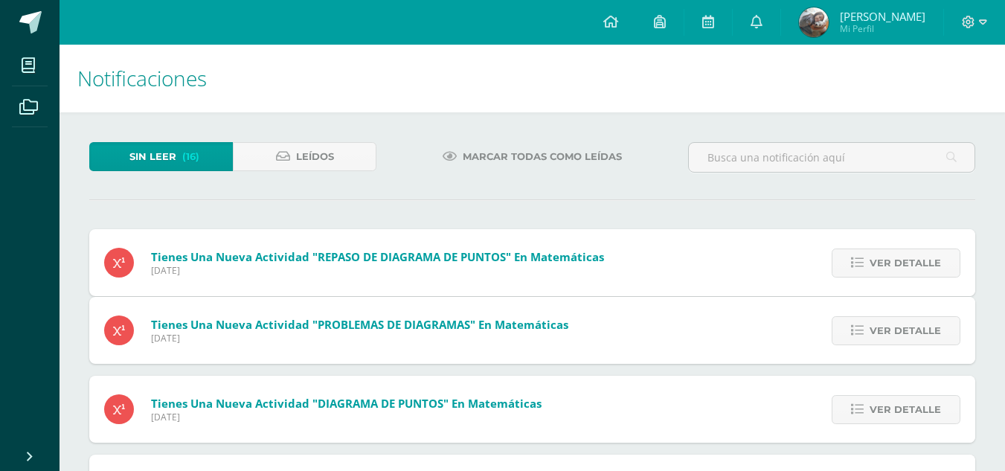
click at [853, 273] on div "Tienes una nueva actividad "REPASO DE DIAGRAMA DE PUNTOS" En Matemáticas Miérco…" at bounding box center [532, 479] width 886 height 500
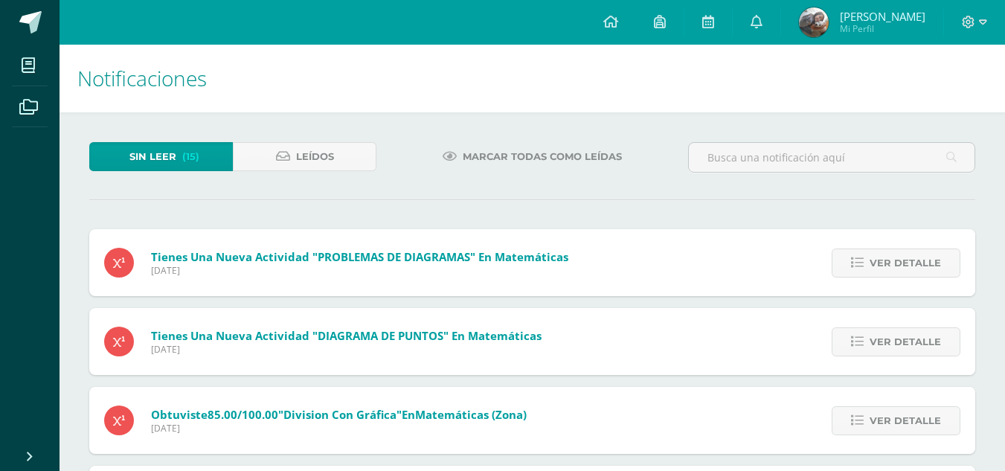
click at [853, 273] on link "Ver detalle" at bounding box center [896, 263] width 129 height 29
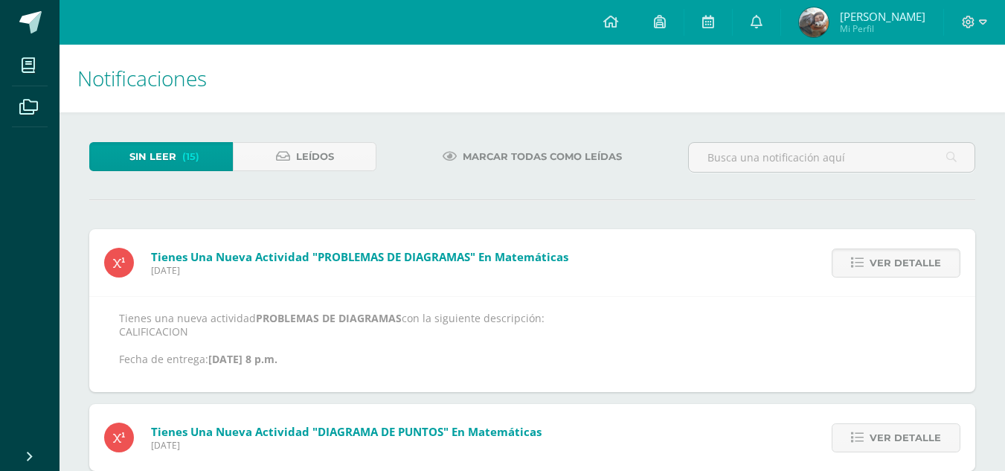
click at [853, 273] on link "Ver detalle" at bounding box center [896, 263] width 129 height 29
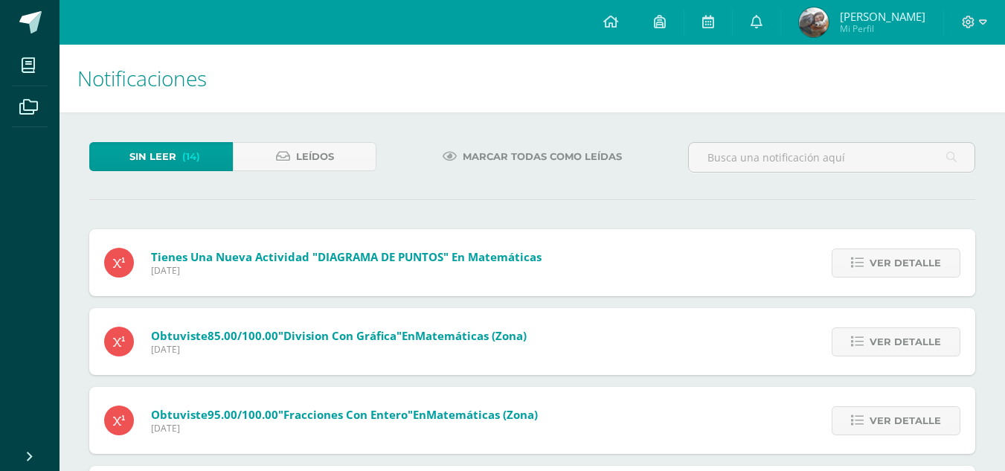
click at [853, 273] on link "Ver detalle" at bounding box center [896, 263] width 129 height 29
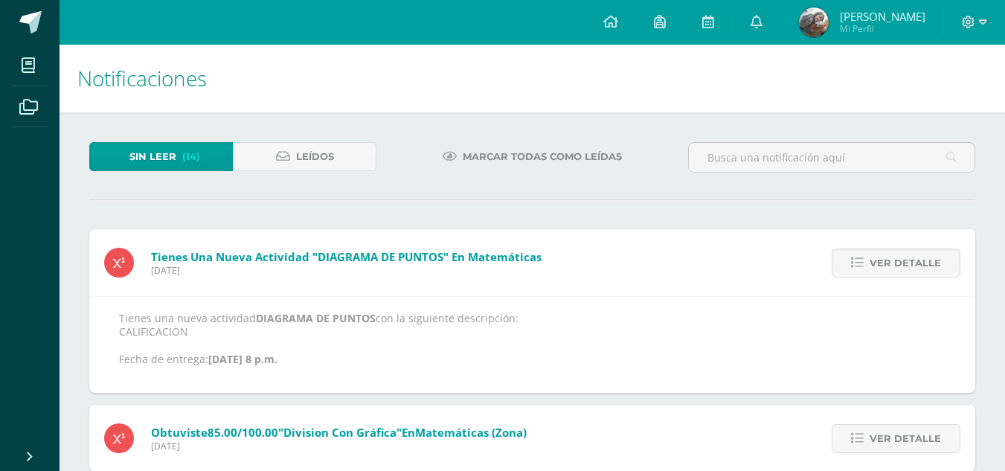
click at [853, 273] on link "Ver detalle" at bounding box center [896, 263] width 129 height 29
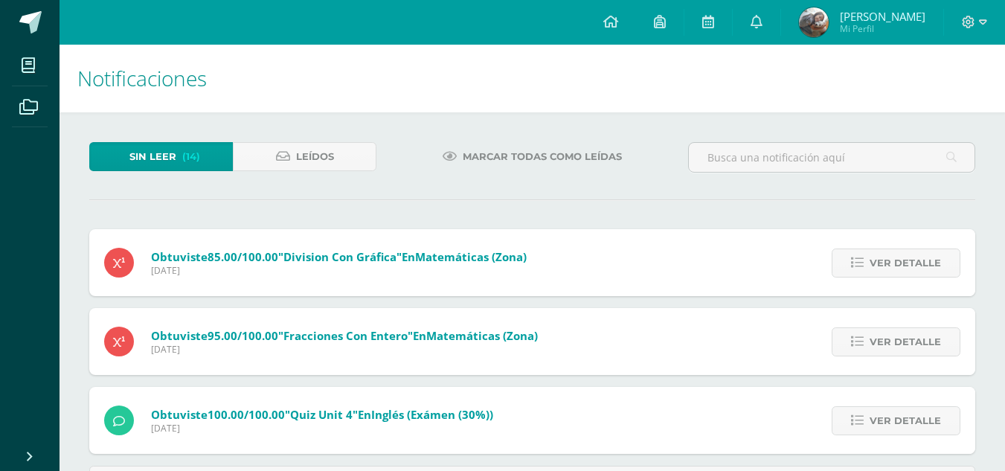
click at [853, 273] on link "Ver detalle" at bounding box center [896, 263] width 129 height 29
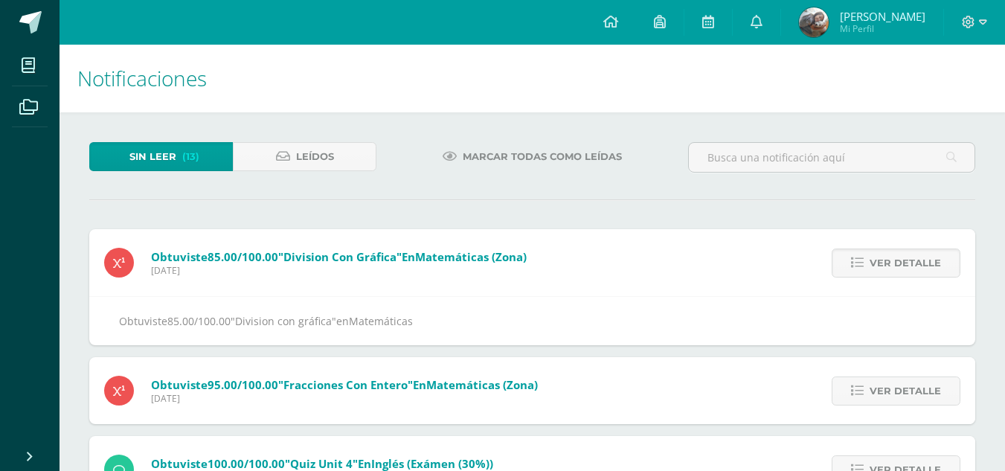
click at [853, 273] on link "Ver detalle" at bounding box center [896, 263] width 129 height 29
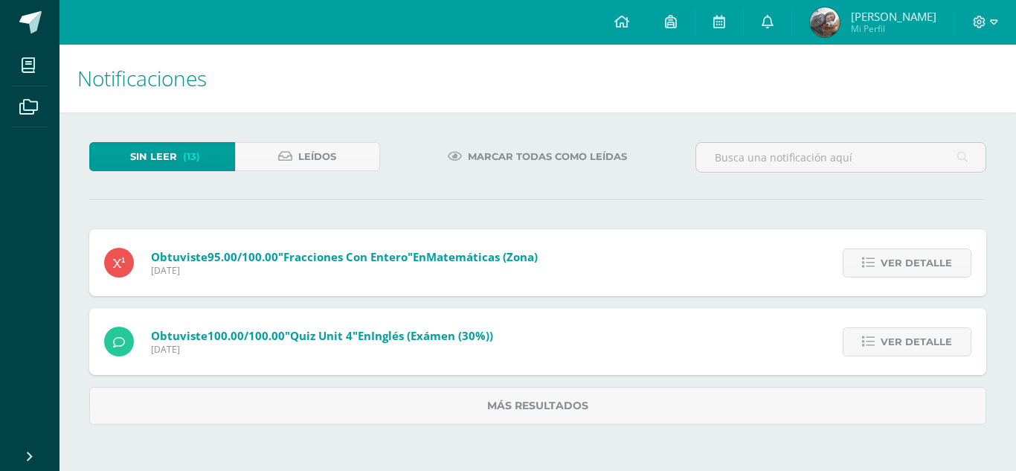
click at [853, 273] on link "Ver detalle" at bounding box center [907, 263] width 129 height 29
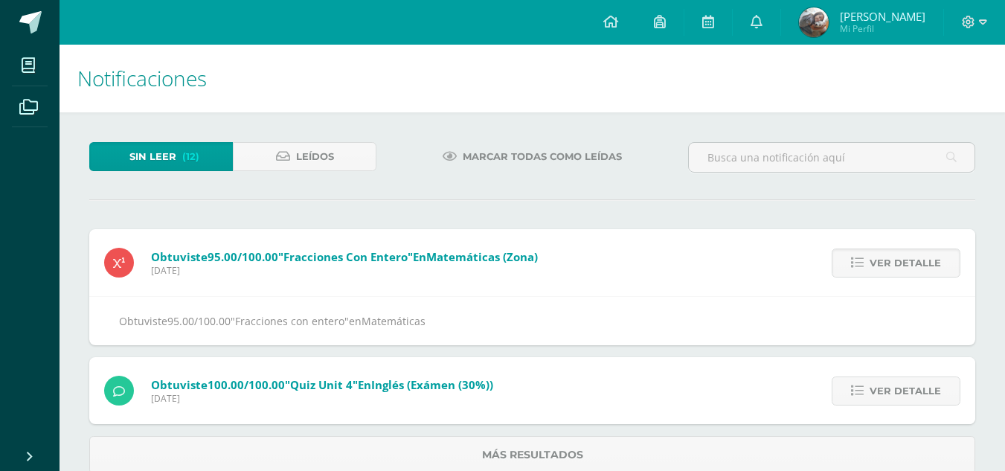
click at [853, 273] on link "Ver detalle" at bounding box center [896, 263] width 129 height 29
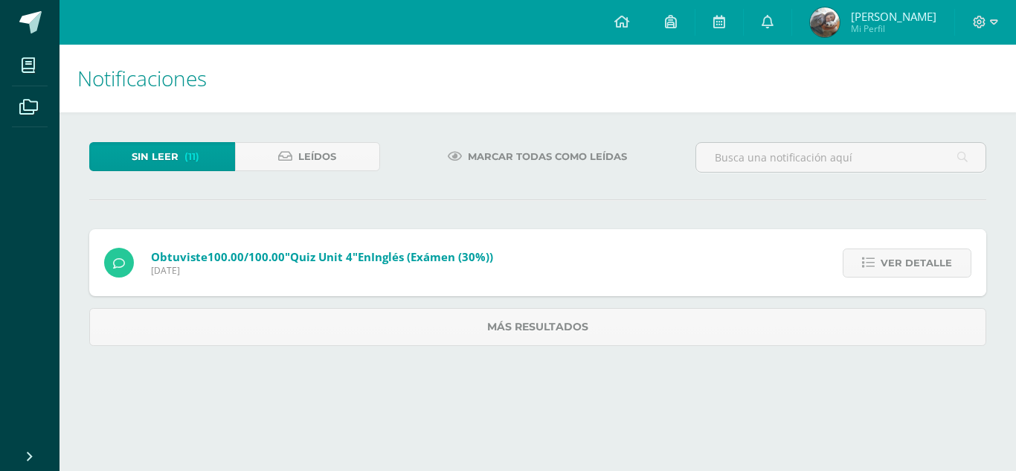
click at [853, 273] on link "Ver detalle" at bounding box center [907, 263] width 129 height 29
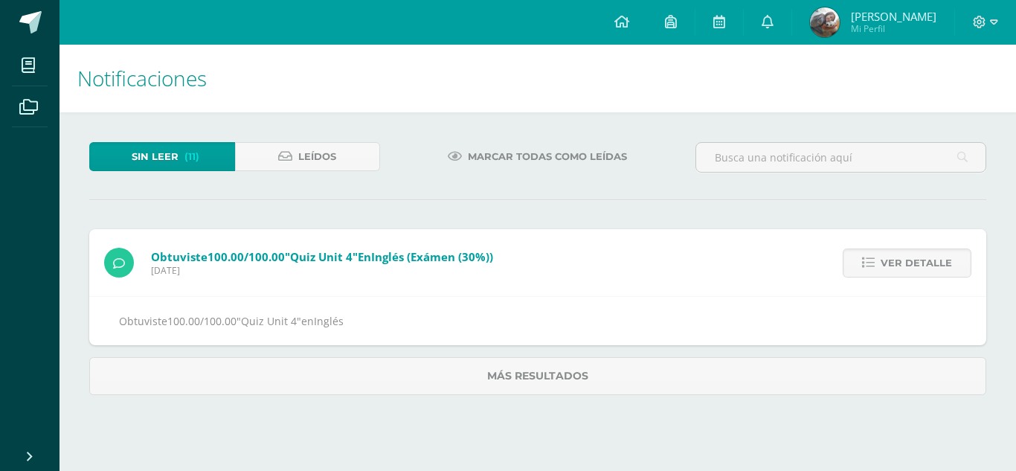
click at [853, 273] on link "Ver detalle" at bounding box center [907, 263] width 129 height 29
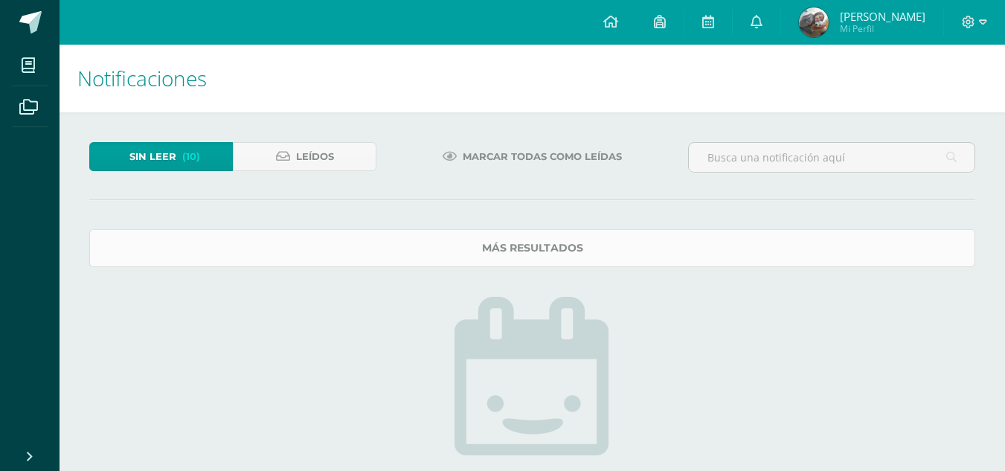
click at [865, 259] on link "Más resultados" at bounding box center [532, 248] width 886 height 38
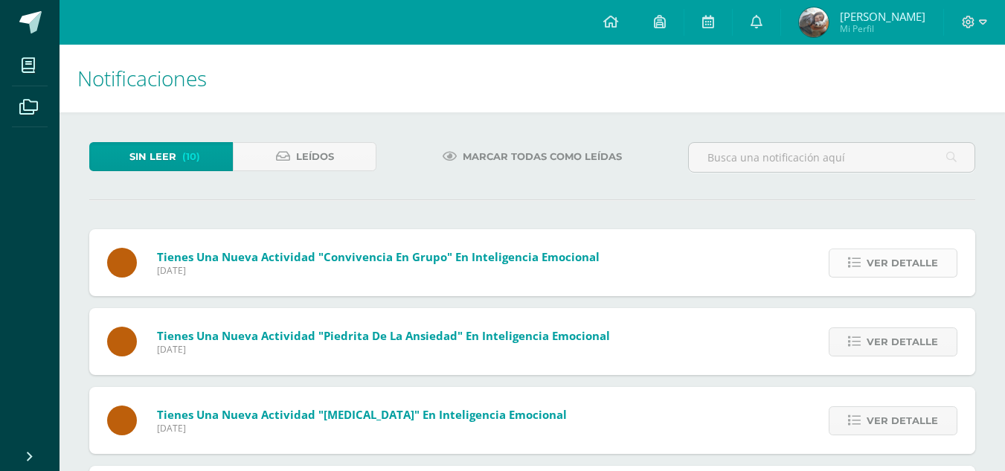
drag, startPoint x: 867, startPoint y: 259, endPoint x: 871, endPoint y: 273, distance: 14.6
click at [871, 273] on link "Ver detalle" at bounding box center [893, 263] width 129 height 29
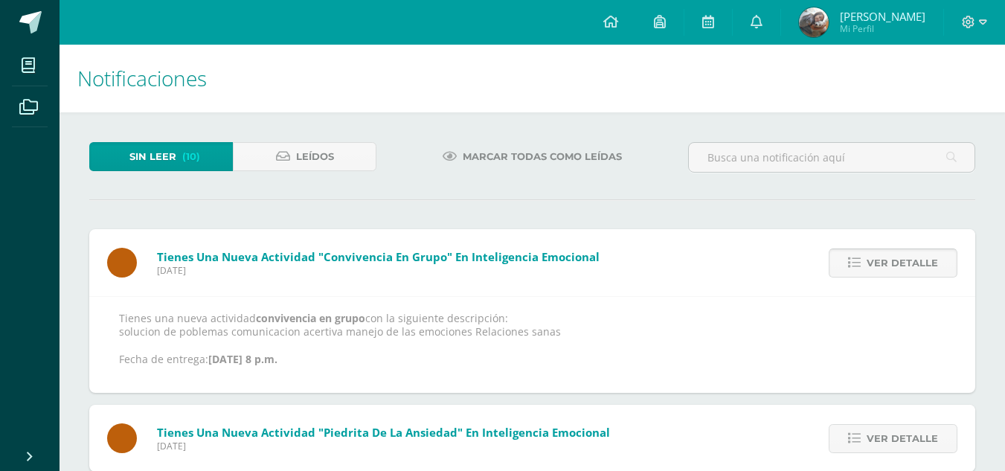
click at [876, 275] on span "Ver detalle" at bounding box center [902, 263] width 71 height 28
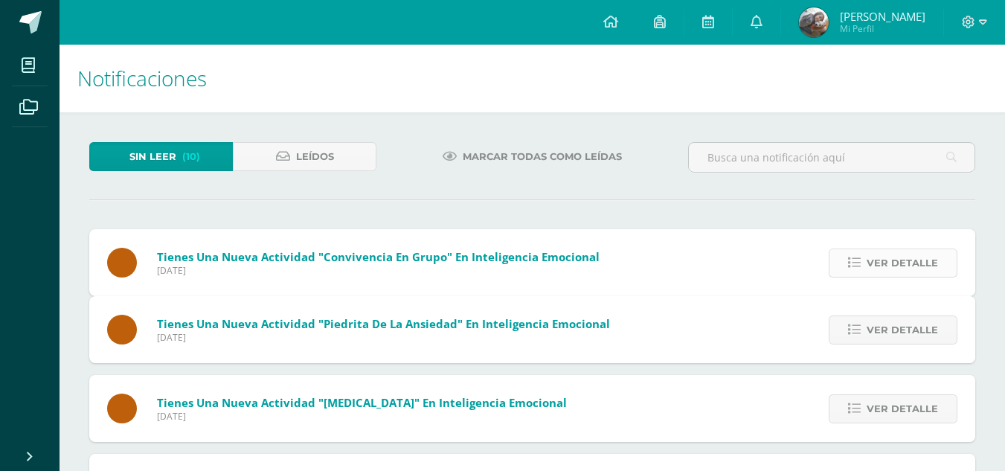
click at [876, 316] on span "Ver detalle" at bounding box center [902, 330] width 71 height 28
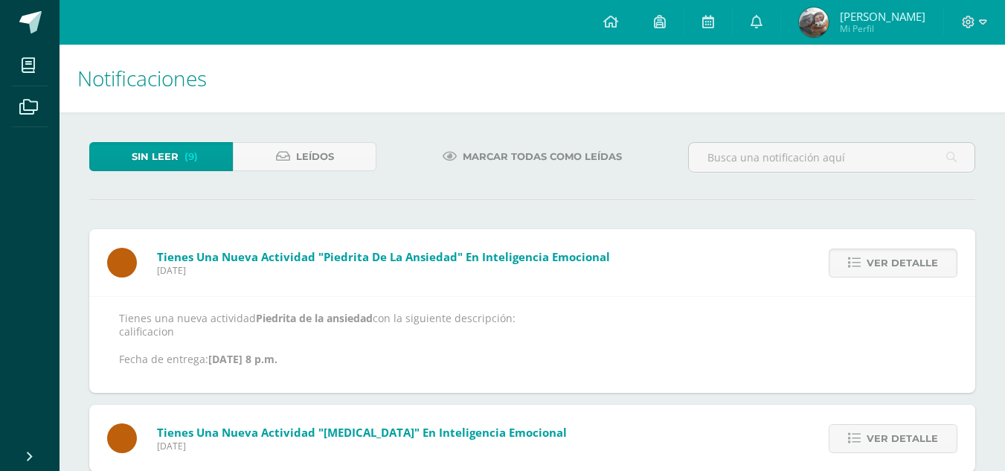
click at [876, 275] on span "Ver detalle" at bounding box center [902, 263] width 71 height 28
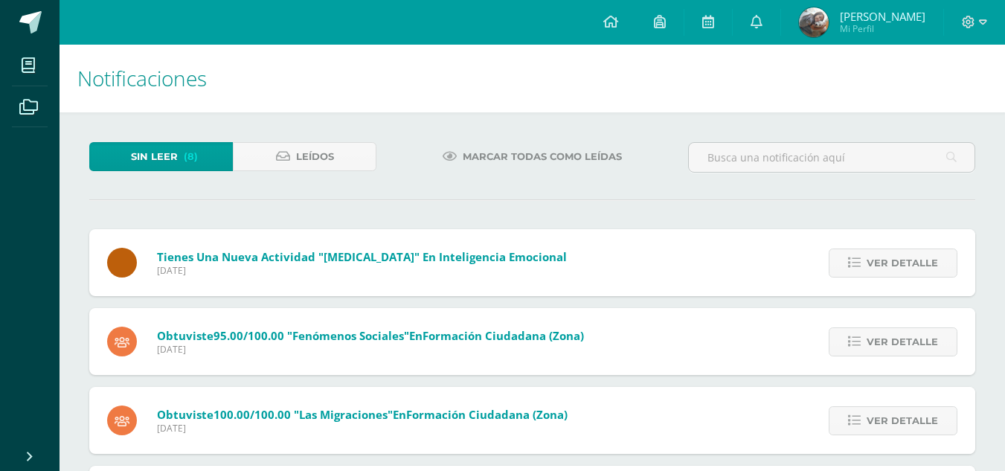
click at [876, 275] on span "Ver detalle" at bounding box center [902, 263] width 71 height 28
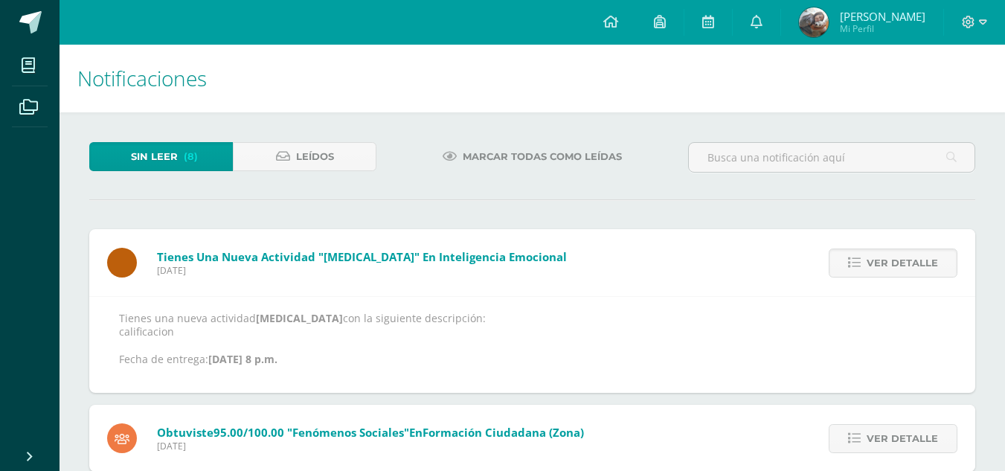
click at [876, 275] on span "Ver detalle" at bounding box center [902, 263] width 71 height 28
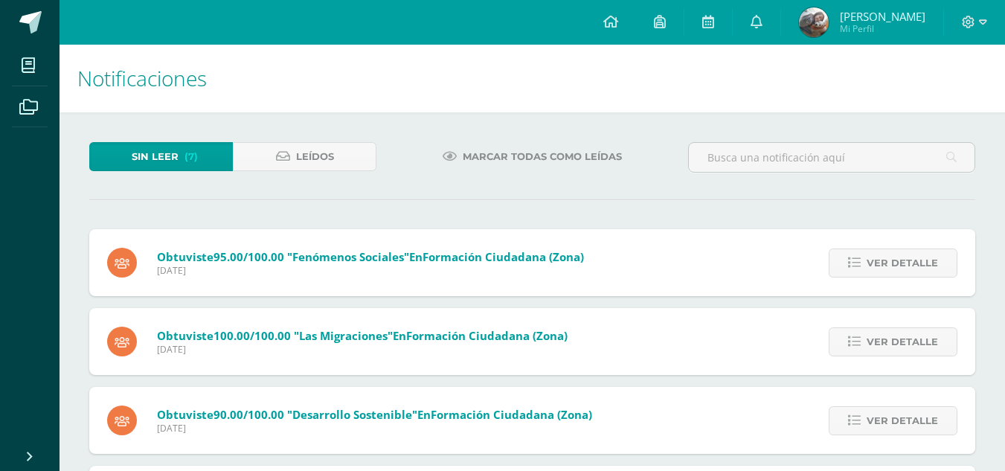
click at [876, 275] on span "Ver detalle" at bounding box center [902, 263] width 71 height 28
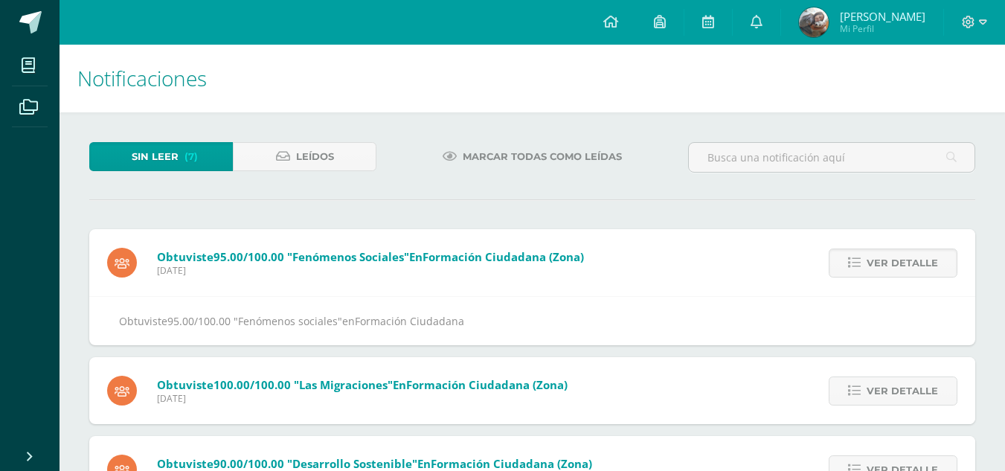
click at [876, 275] on span "Ver detalle" at bounding box center [902, 263] width 71 height 28
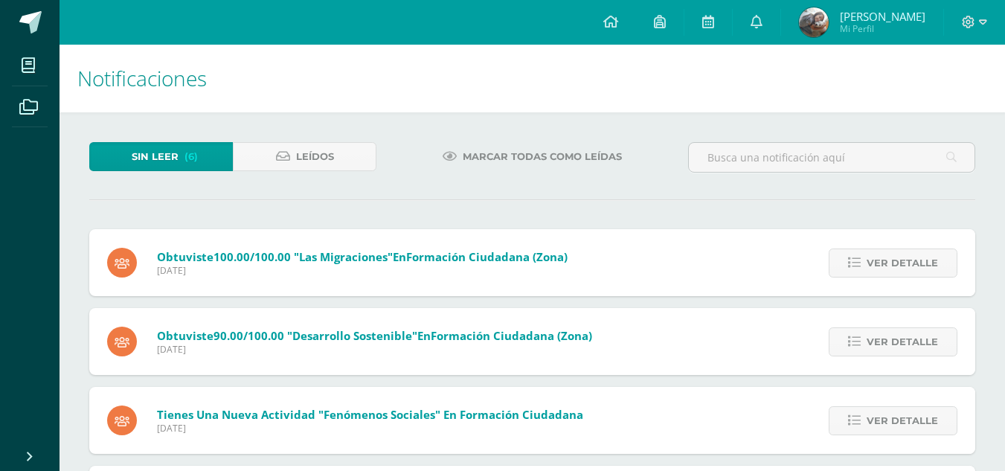
click at [876, 275] on span "Ver detalle" at bounding box center [902, 263] width 71 height 28
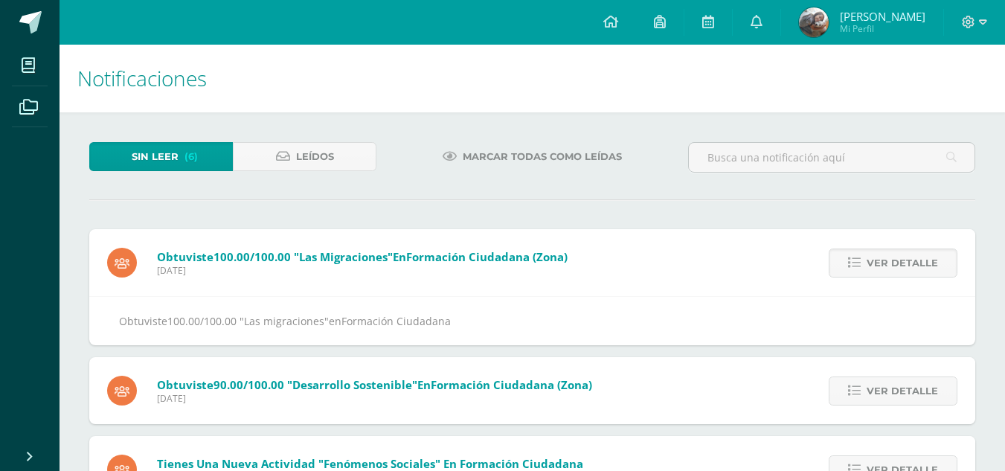
click at [876, 275] on span "Ver detalle" at bounding box center [902, 263] width 71 height 28
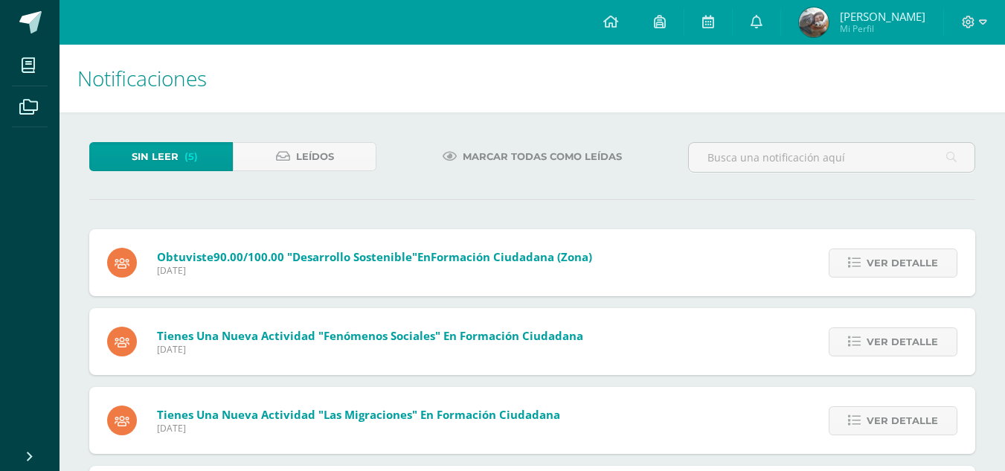
click at [876, 275] on span "Ver detalle" at bounding box center [902, 263] width 71 height 28
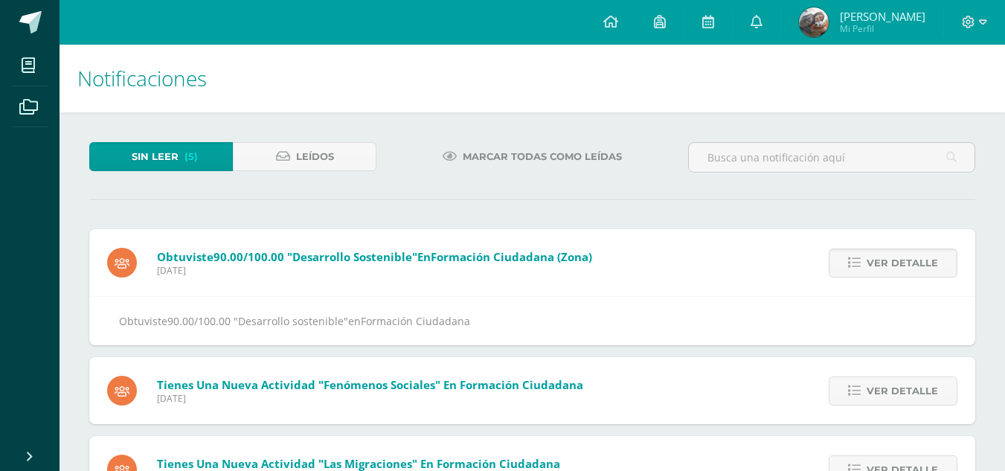
click at [876, 275] on span "Ver detalle" at bounding box center [902, 263] width 71 height 28
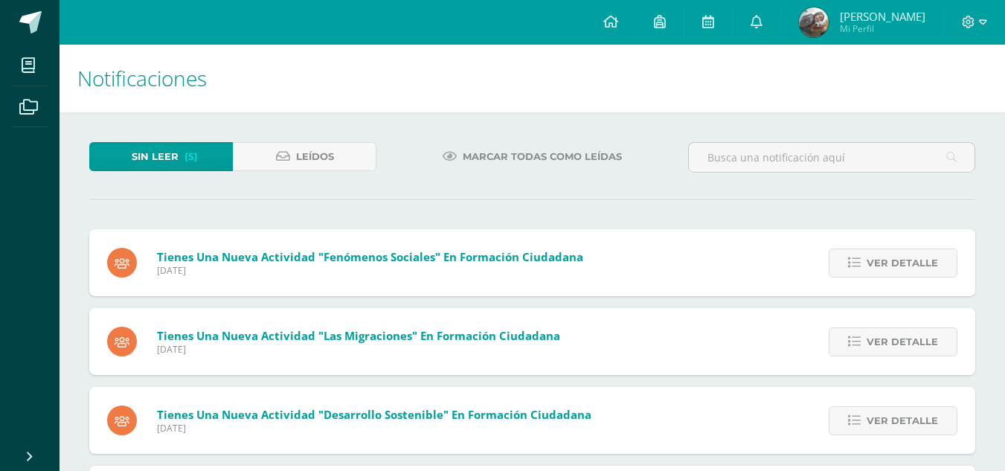
click at [876, 275] on div "Obtuviste 90.00/100.00 "Desarrollo sostenible" en Formación Ciudadana (Zona) Mi…" at bounding box center [532, 381] width 886 height 304
click at [876, 275] on span "Ver detalle" at bounding box center [902, 263] width 71 height 28
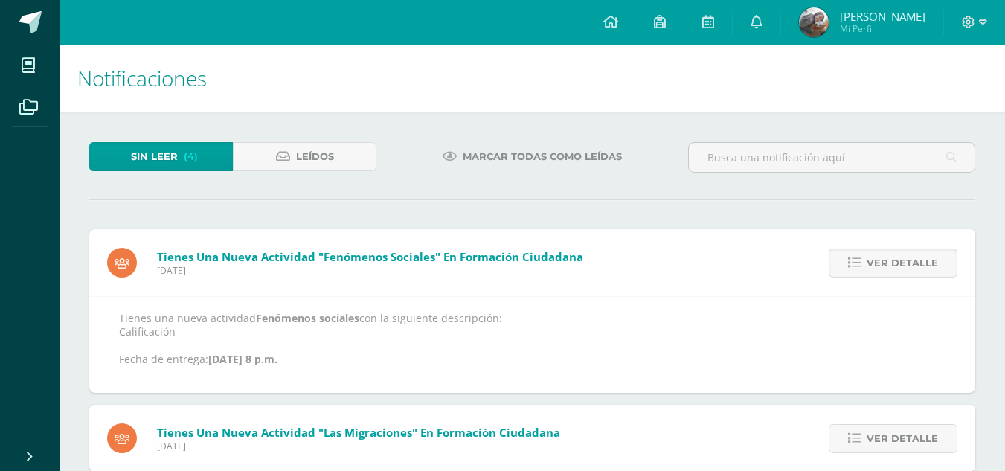
click at [876, 275] on span "Ver detalle" at bounding box center [902, 263] width 71 height 28
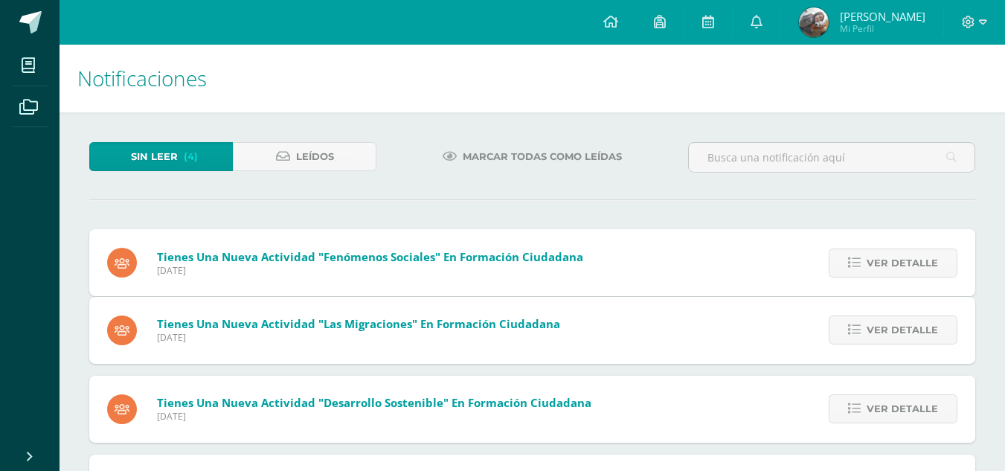
click at [876, 275] on span "Ver detalle" at bounding box center [902, 263] width 71 height 28
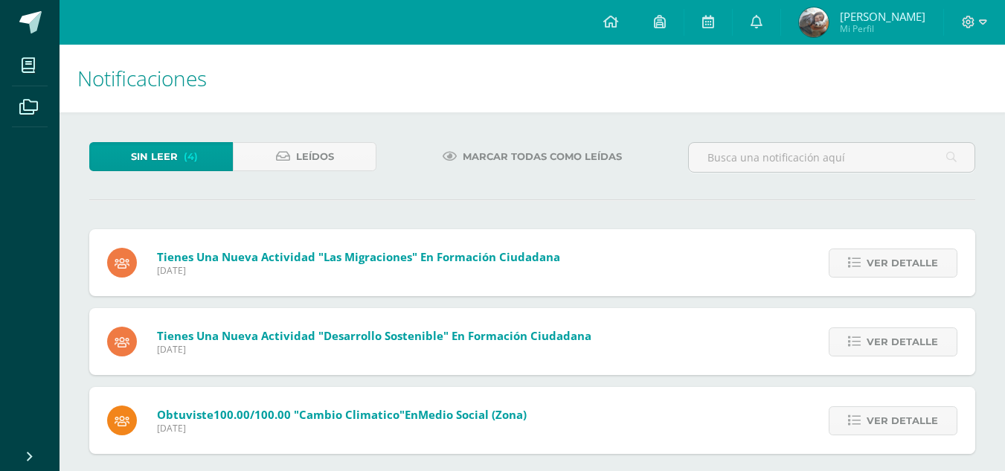
click at [876, 275] on span "Ver detalle" at bounding box center [902, 263] width 71 height 28
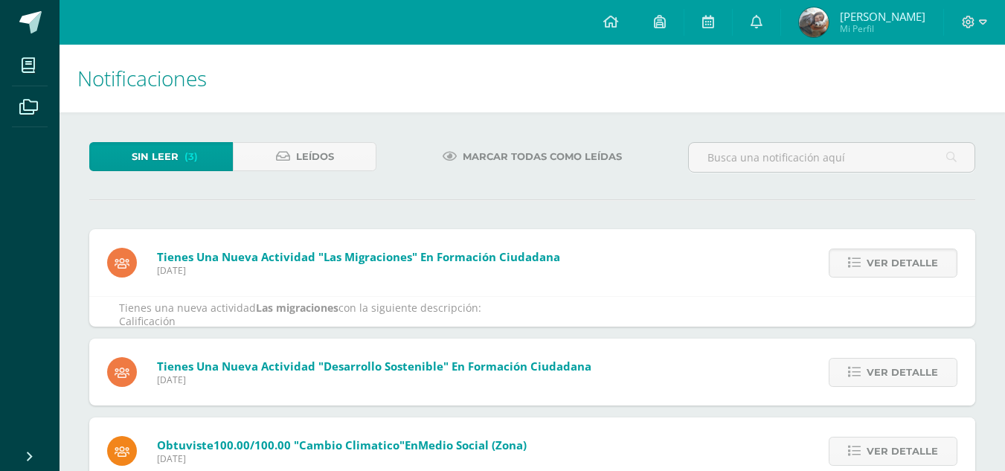
click at [876, 275] on span "Ver detalle" at bounding box center [902, 263] width 71 height 28
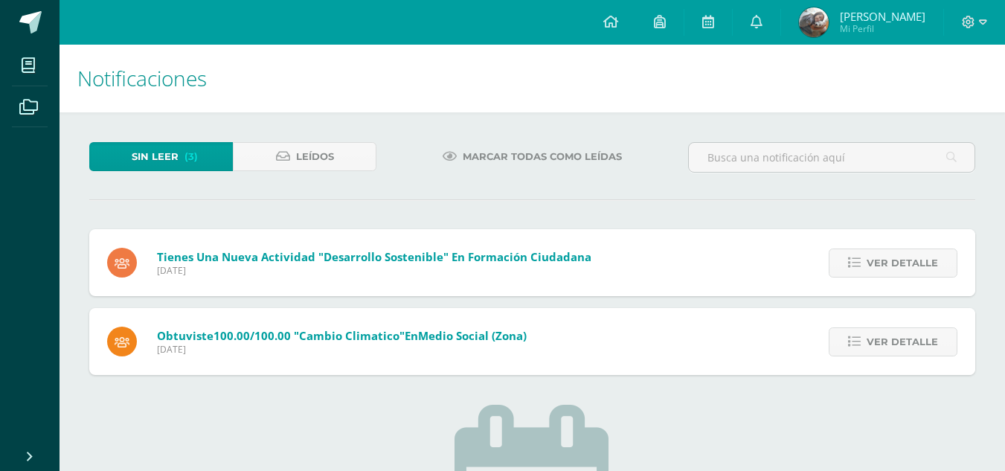
click at [876, 275] on div "Tienes una nueva actividad "Las migraciones" En Formación Ciudadana Miércoles 1…" at bounding box center [532, 302] width 886 height 146
click at [876, 275] on span "Ver detalle" at bounding box center [902, 263] width 71 height 28
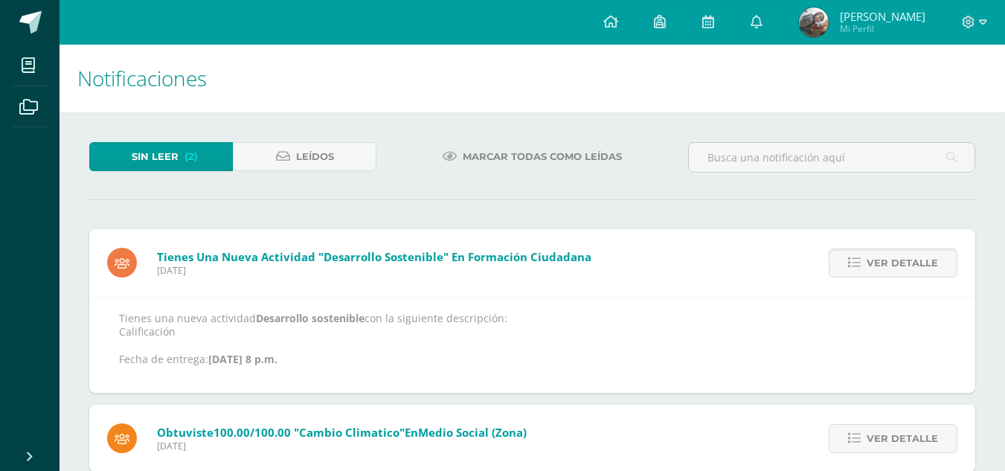
click at [876, 275] on span "Ver detalle" at bounding box center [902, 263] width 71 height 28
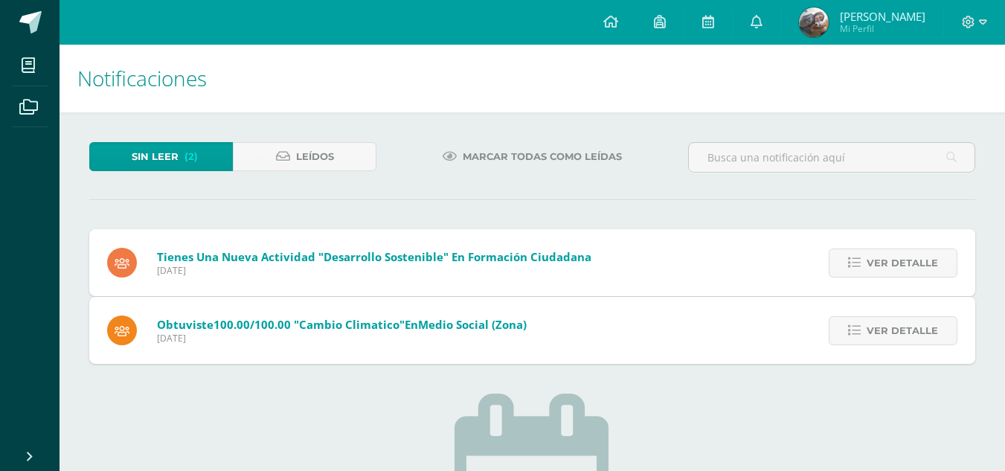
click at [876, 275] on div "Tienes una nueva actividad "Desarrollo sostenible" En Formación Ciudadana Miérc…" at bounding box center [532, 296] width 886 height 135
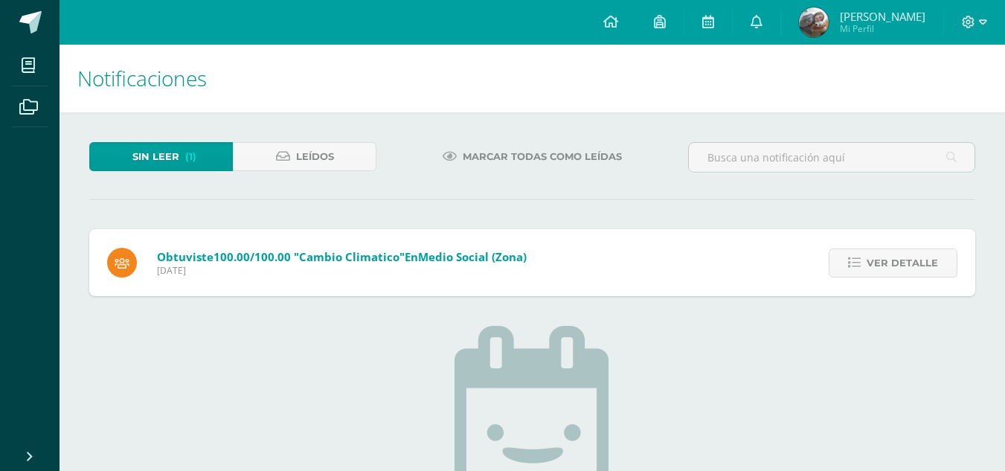
click at [876, 275] on span "Ver detalle" at bounding box center [902, 263] width 71 height 28
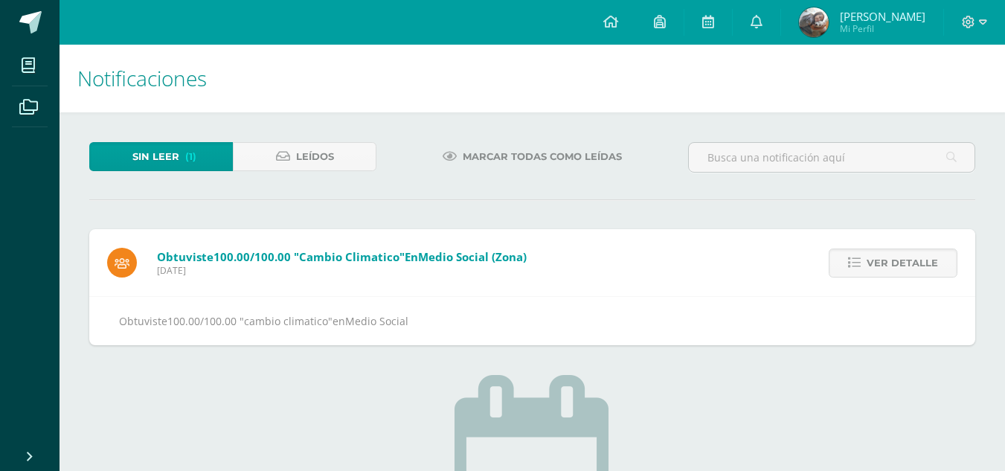
click at [876, 275] on span "Ver detalle" at bounding box center [902, 263] width 71 height 28
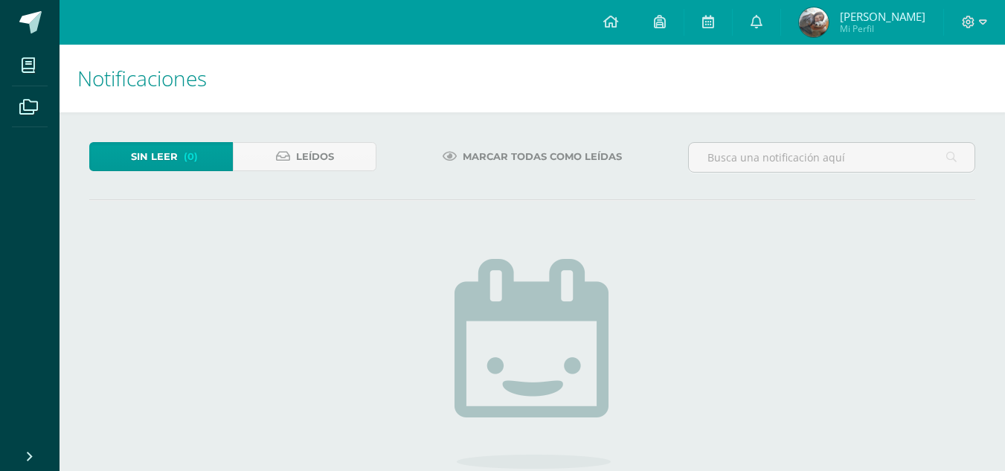
click at [905, 8] on span "Paula Giselle Mi Perfil" at bounding box center [862, 22] width 132 height 30
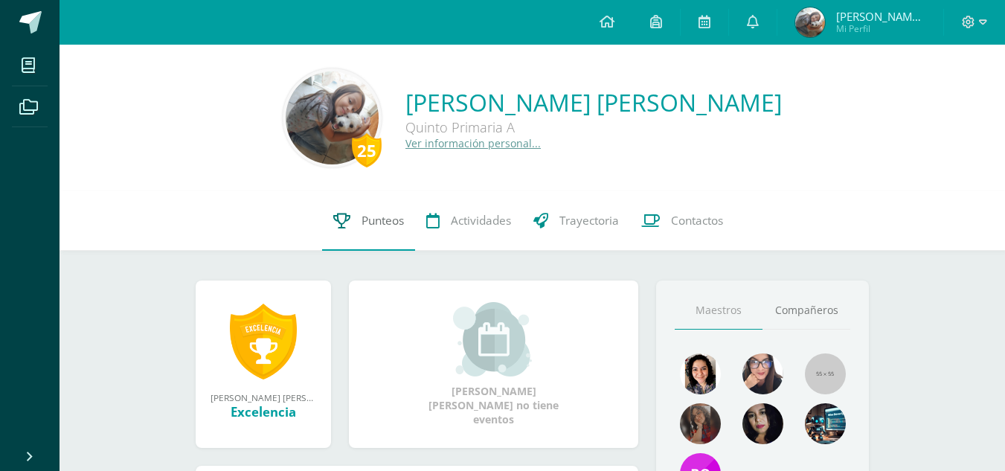
click at [374, 231] on link "Punteos" at bounding box center [368, 221] width 93 height 60
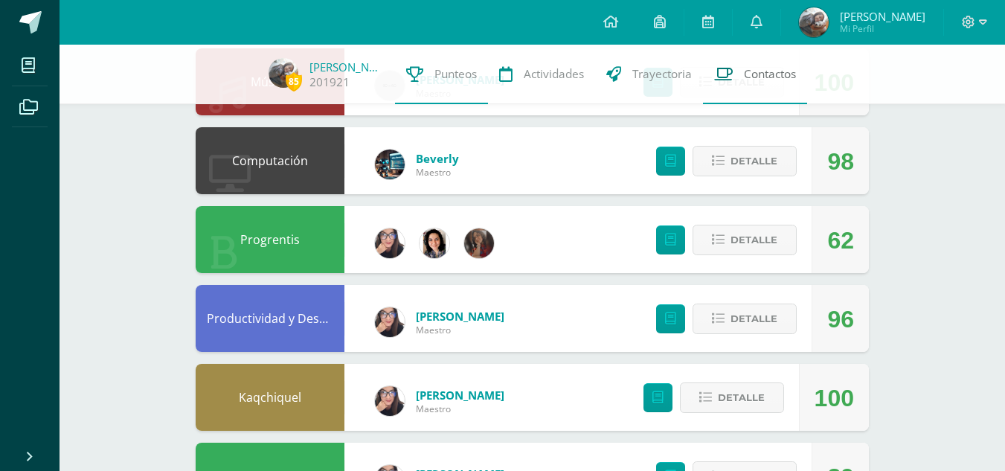
scroll to position [744, 0]
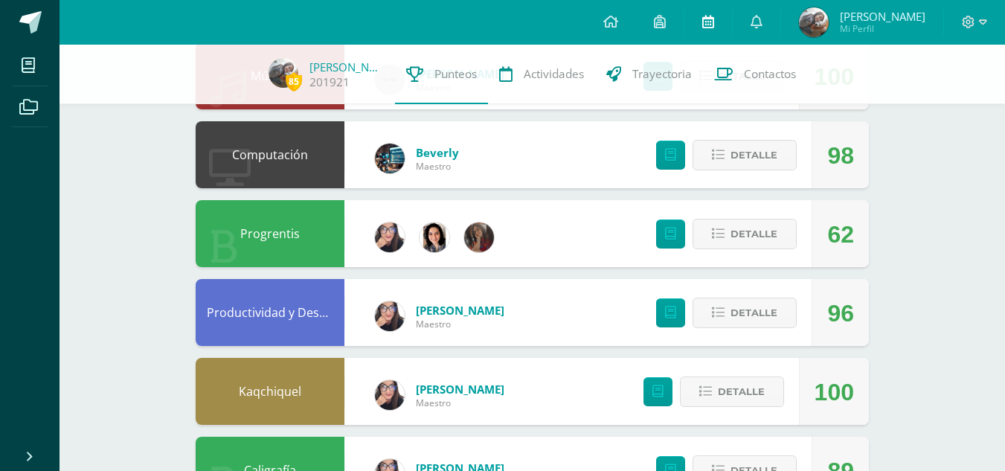
click at [732, 24] on link at bounding box center [708, 22] width 48 height 45
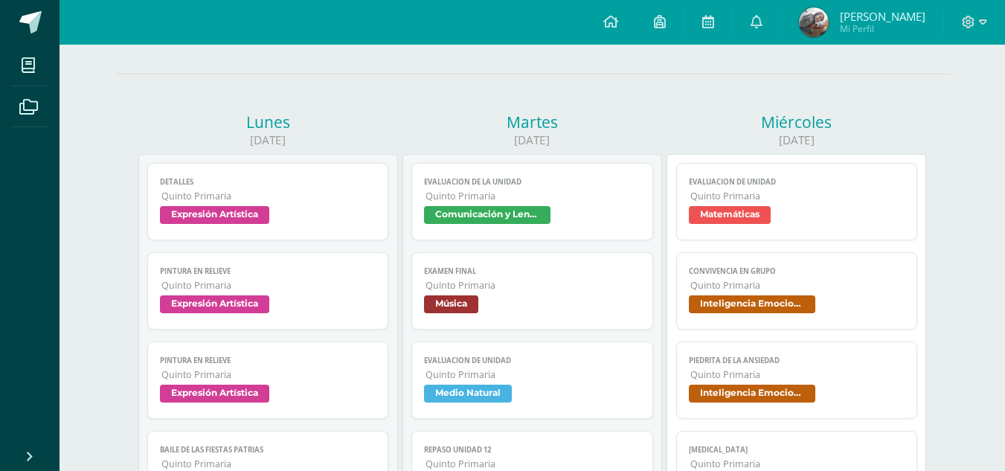
scroll to position [149, 0]
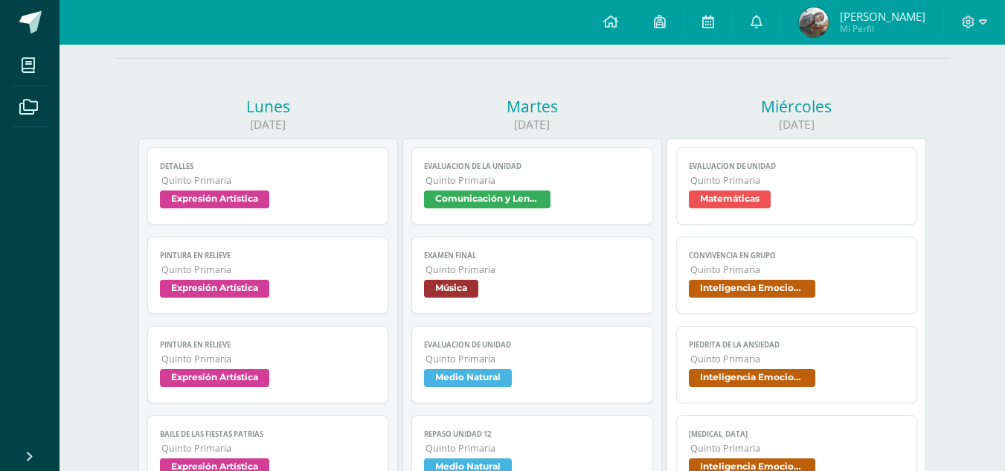
click at [487, 211] on span "Comunicación y Lenguaje" at bounding box center [532, 201] width 217 height 22
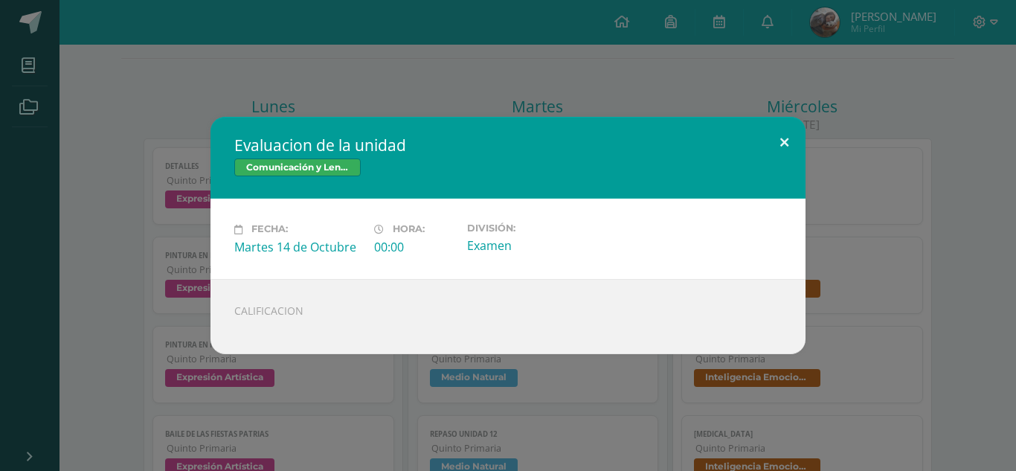
click at [778, 155] on button at bounding box center [784, 142] width 42 height 51
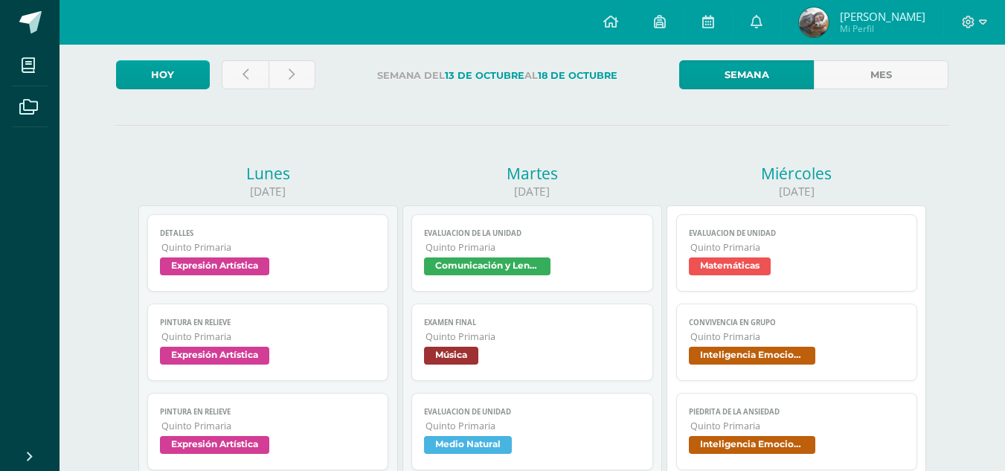
scroll to position [0, 0]
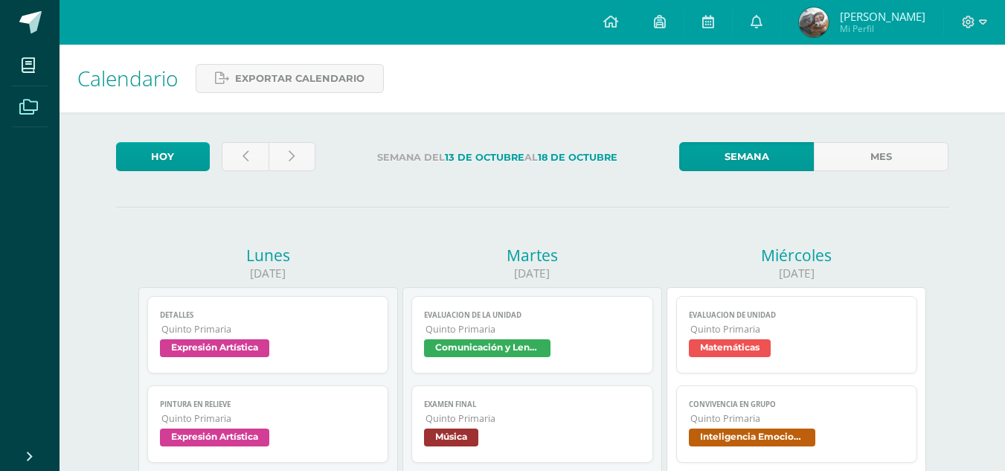
click at [22, 107] on icon at bounding box center [28, 107] width 19 height 15
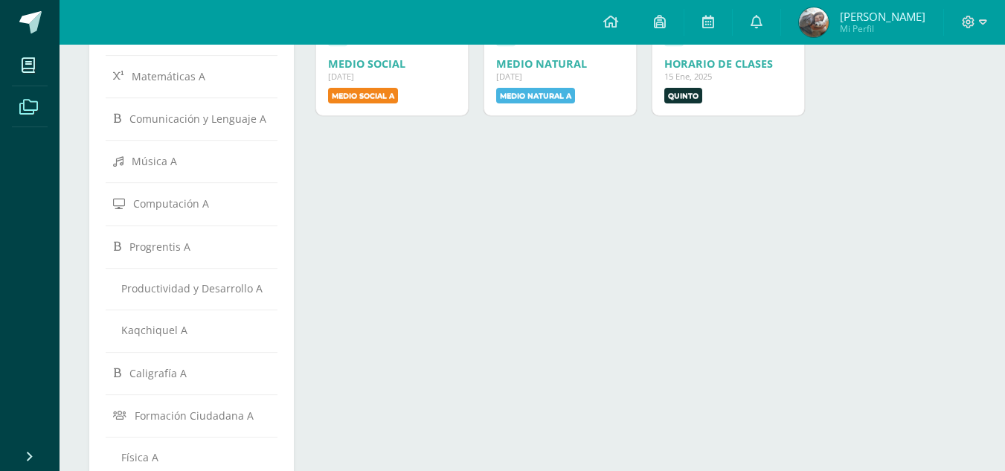
scroll to position [372, 0]
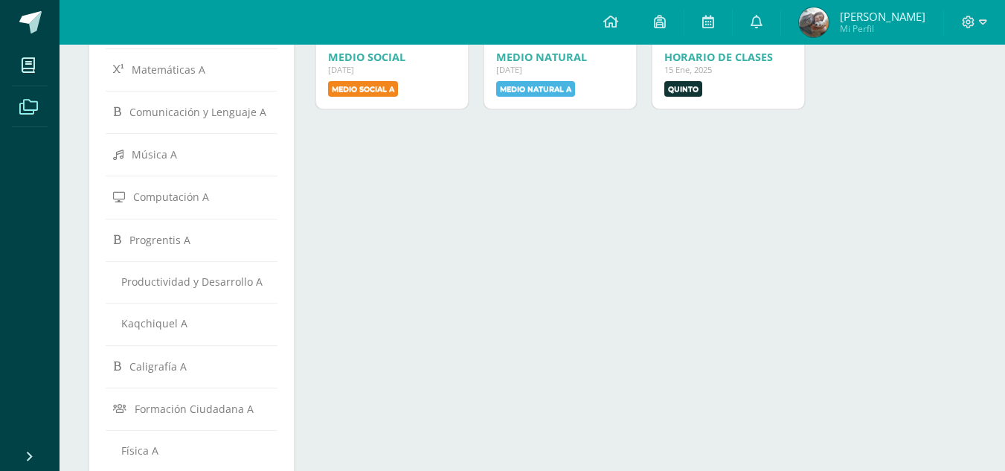
click at [872, 29] on span "Mi Perfil" at bounding box center [883, 28] width 86 height 13
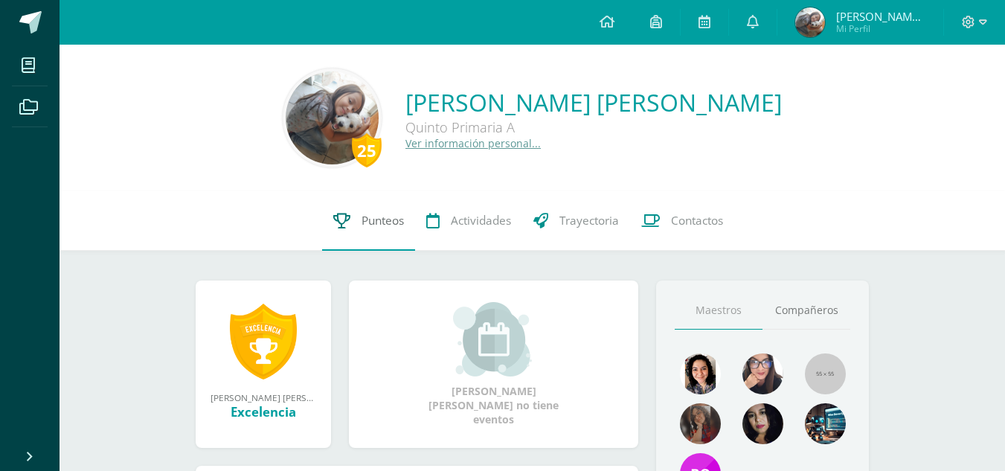
click at [324, 219] on link "Punteos" at bounding box center [368, 221] width 93 height 60
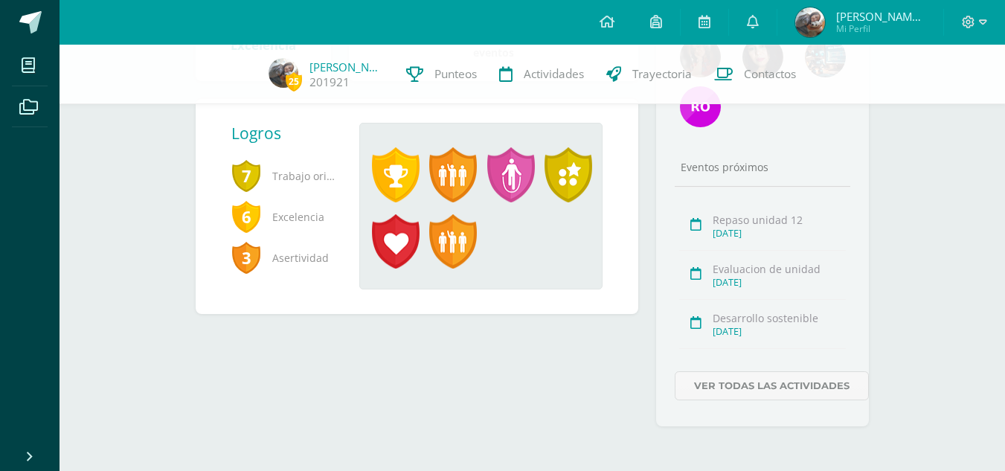
scroll to position [364, 0]
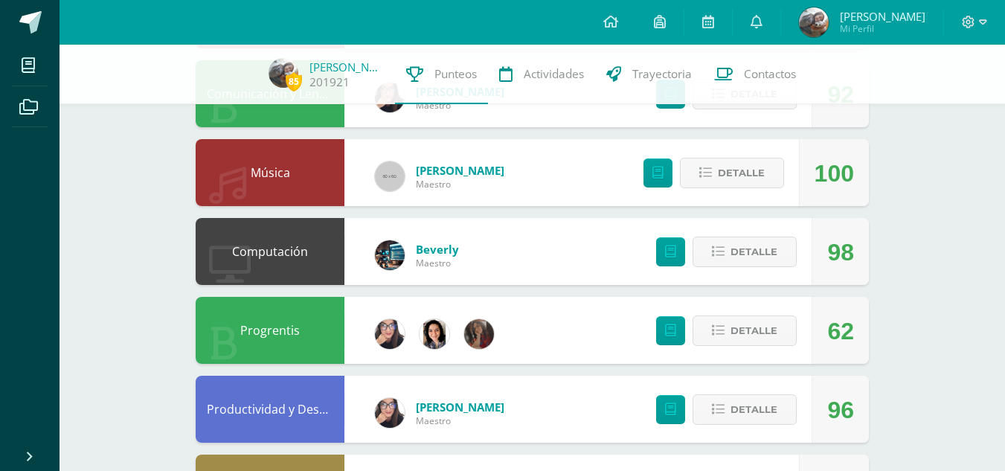
scroll to position [670, 0]
